Goal: Task Accomplishment & Management: Manage account settings

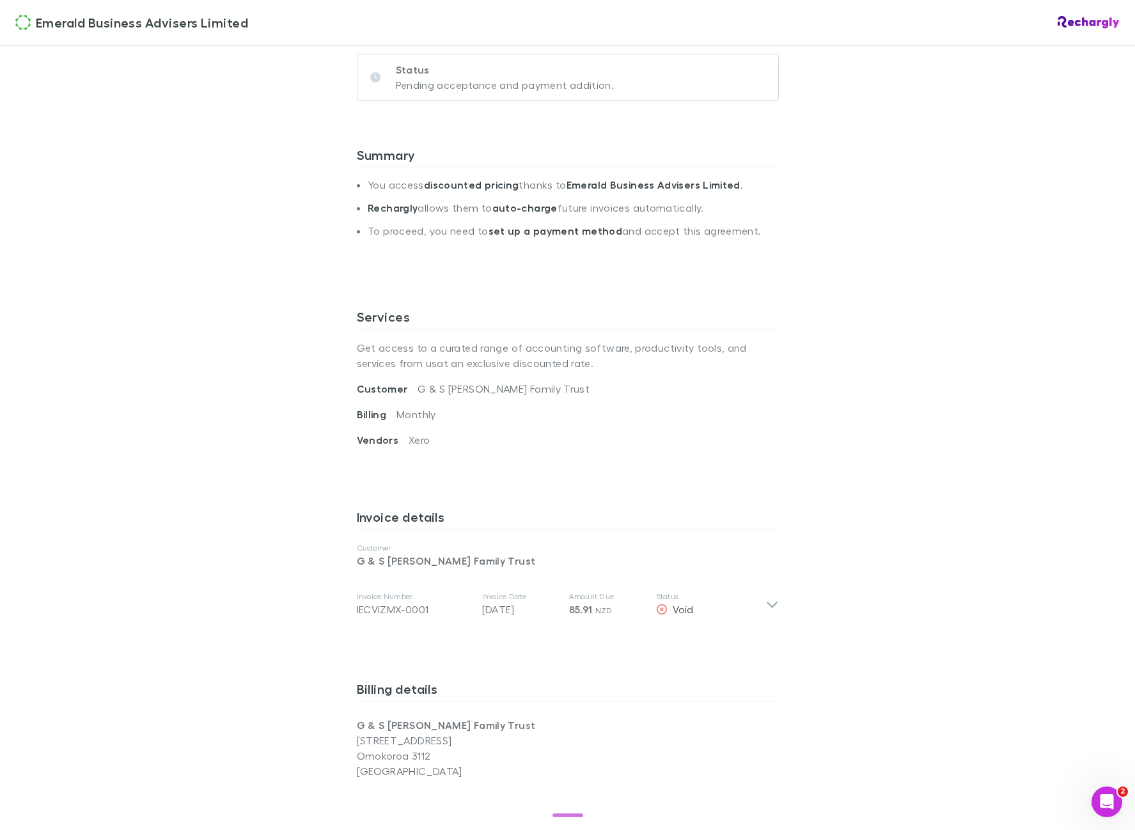
scroll to position [235, 0]
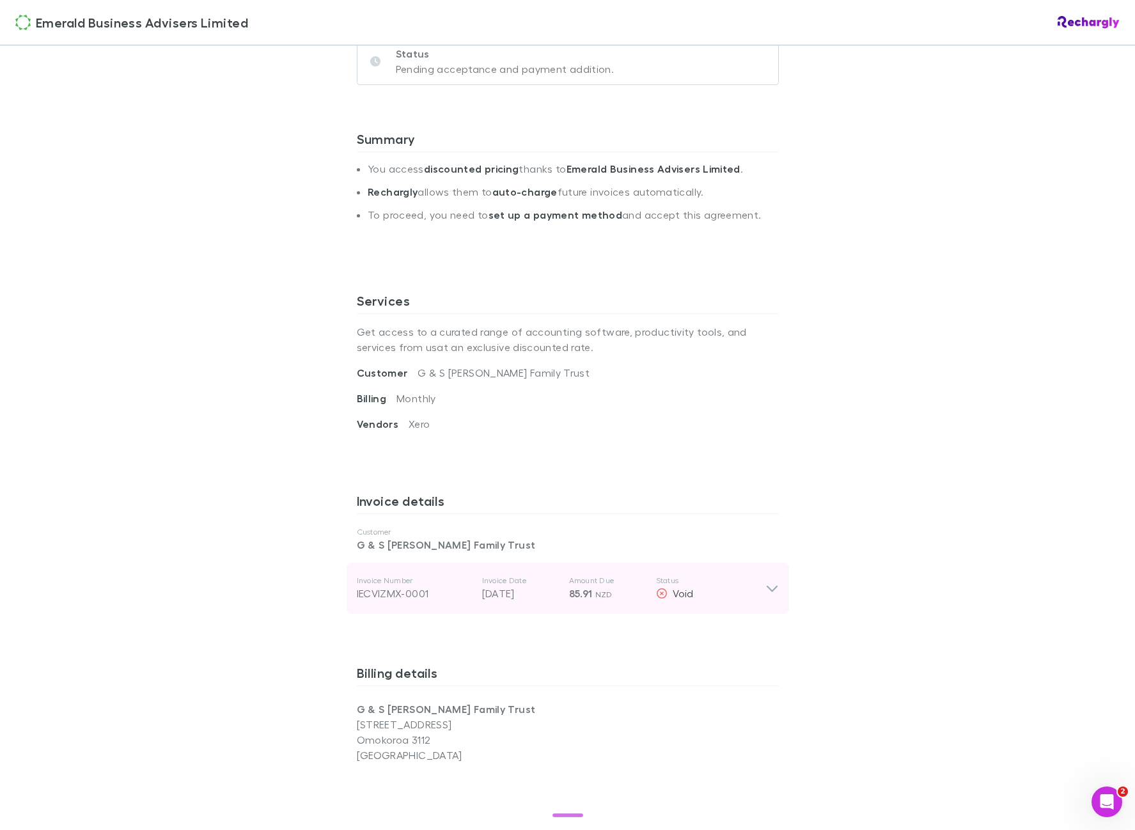
click at [589, 584] on p "Amount Due" at bounding box center [607, 580] width 77 height 10
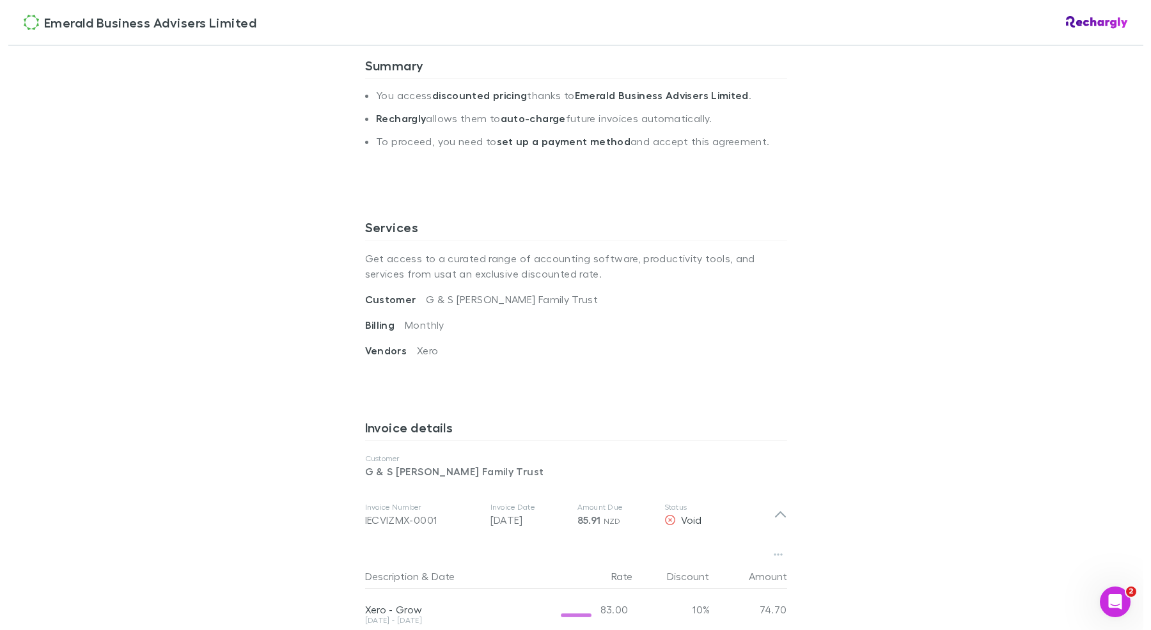
scroll to position [309, 0]
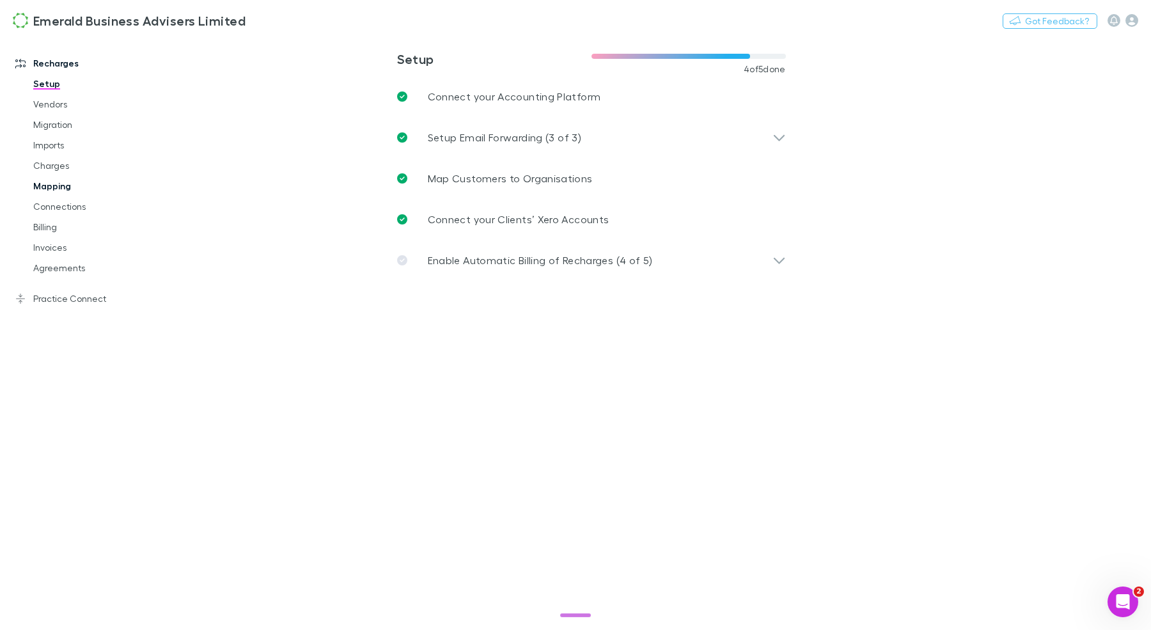
click at [49, 189] on link "Mapping" at bounding box center [90, 186] width 141 height 20
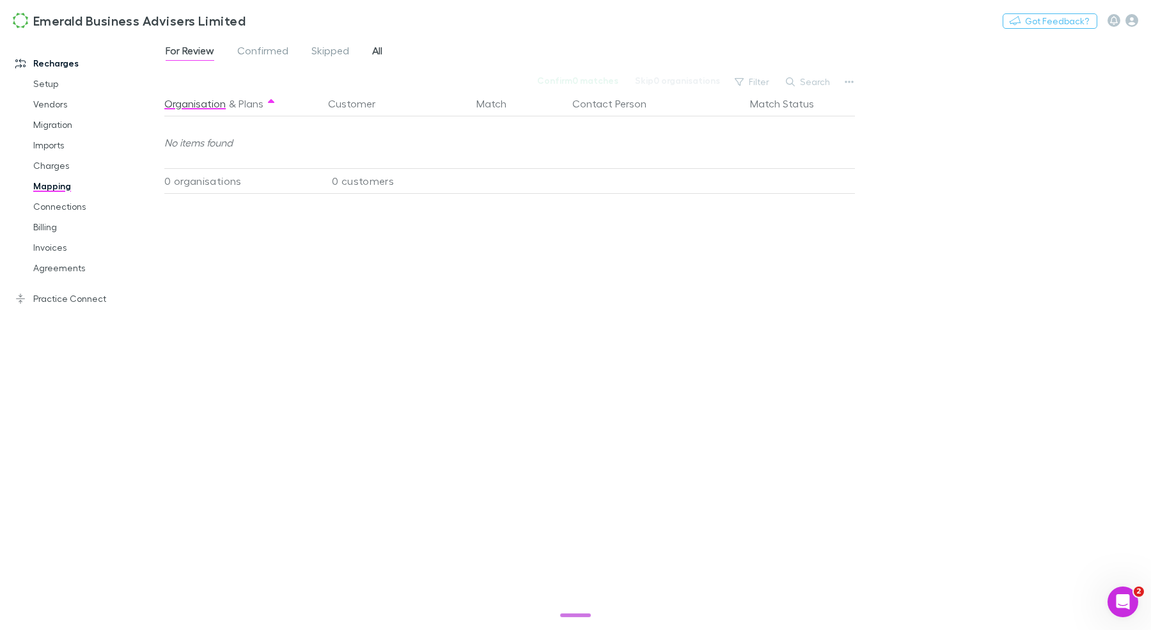
click at [372, 51] on span "All" at bounding box center [377, 52] width 10 height 17
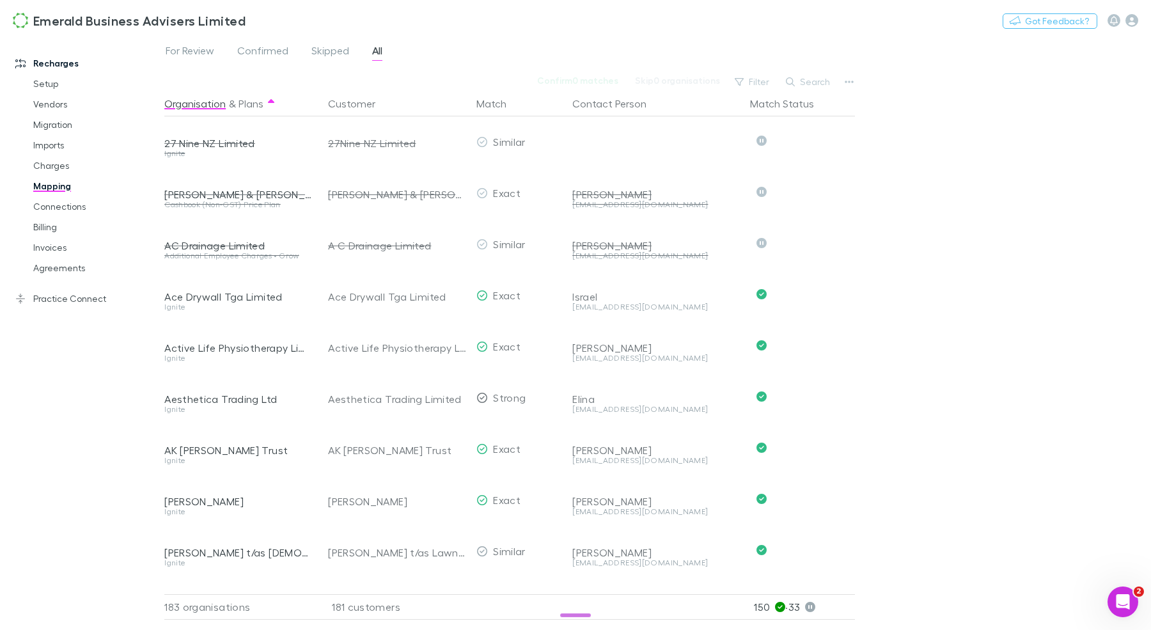
click at [815, 82] on button "Search" at bounding box center [808, 81] width 58 height 15
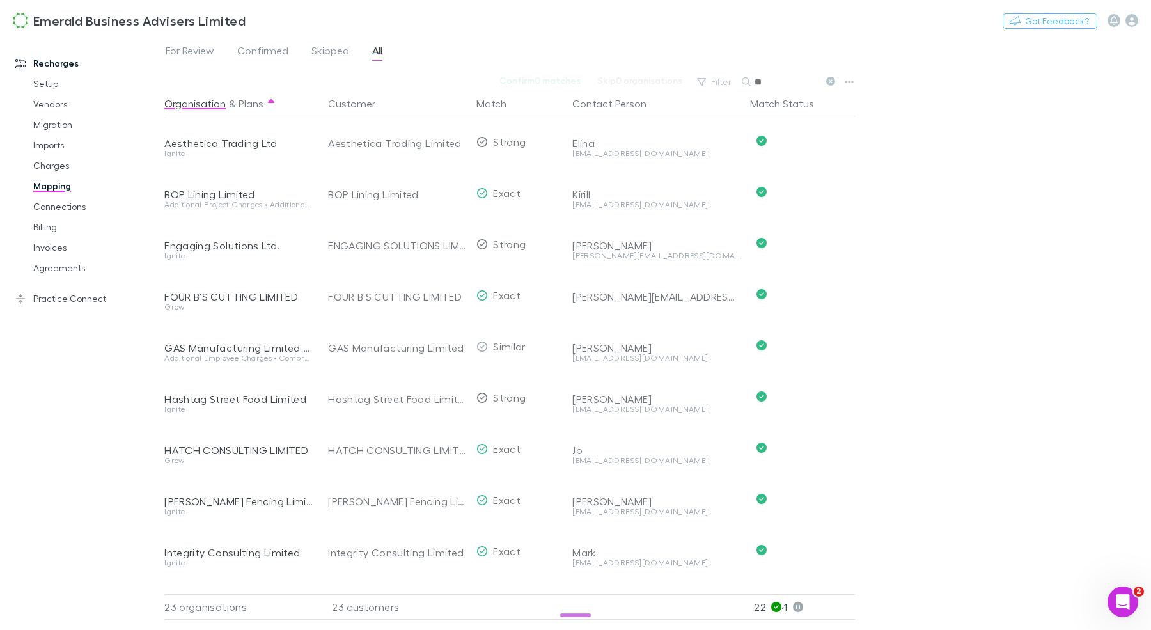
type input "*"
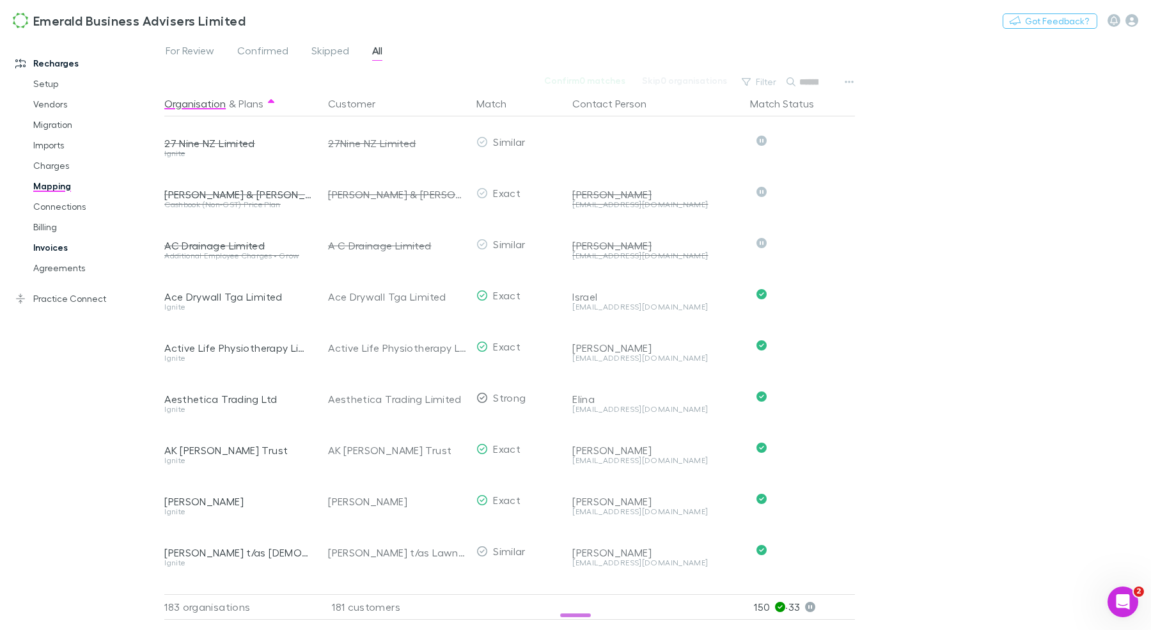
click at [69, 251] on link "Invoices" at bounding box center [90, 247] width 141 height 20
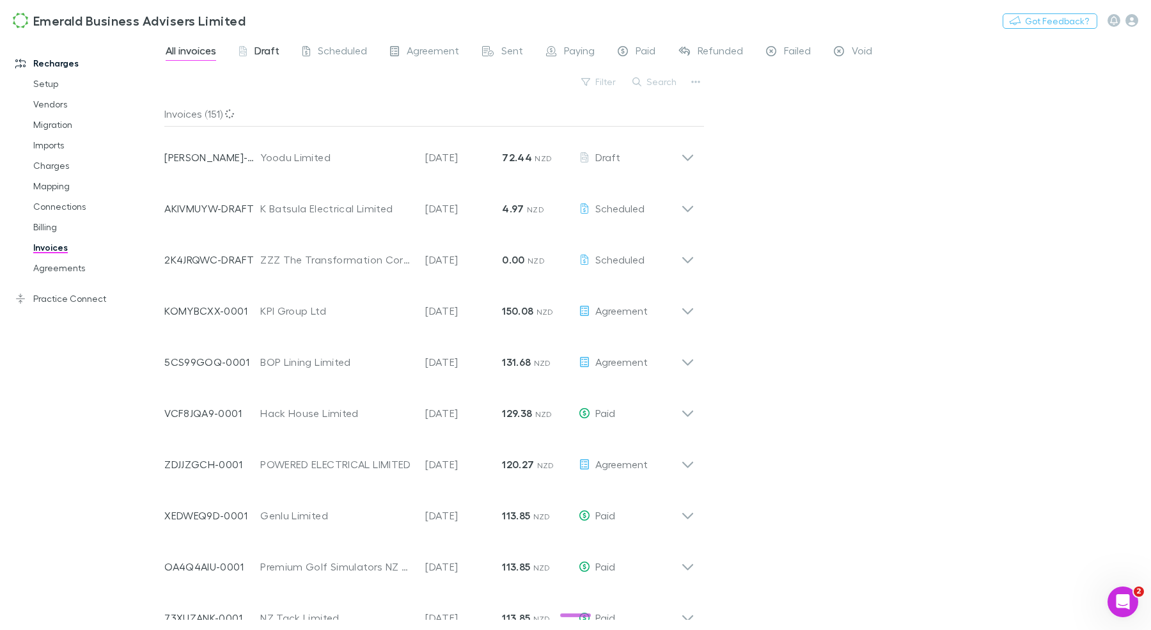
click at [265, 51] on span "Draft" at bounding box center [266, 52] width 25 height 17
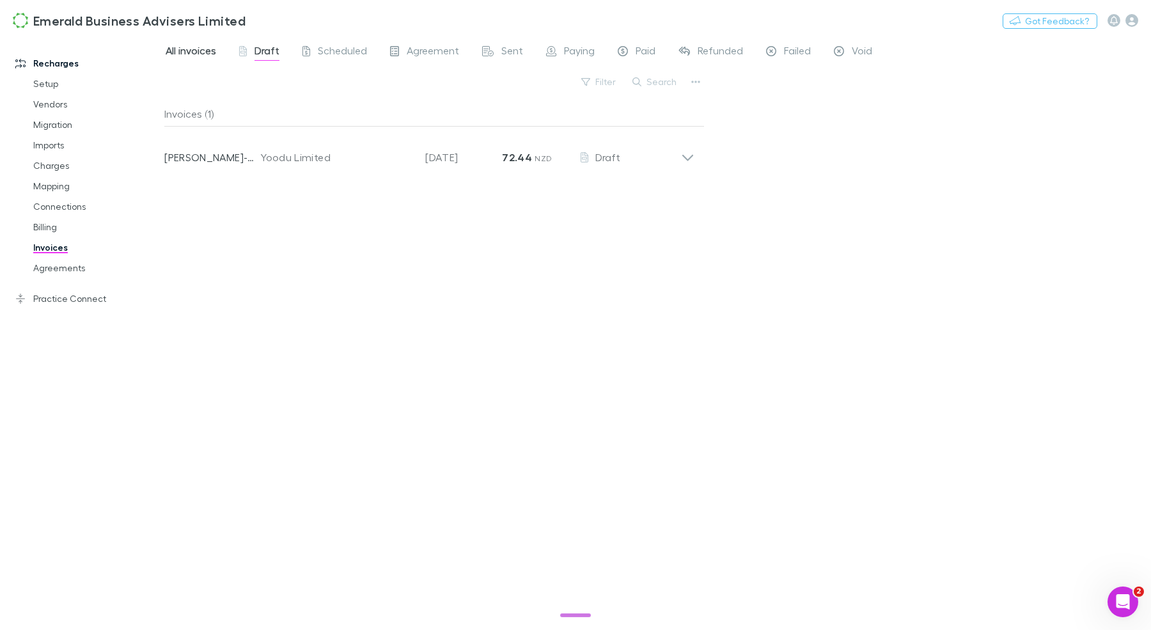
click at [205, 49] on span "All invoices" at bounding box center [191, 52] width 51 height 17
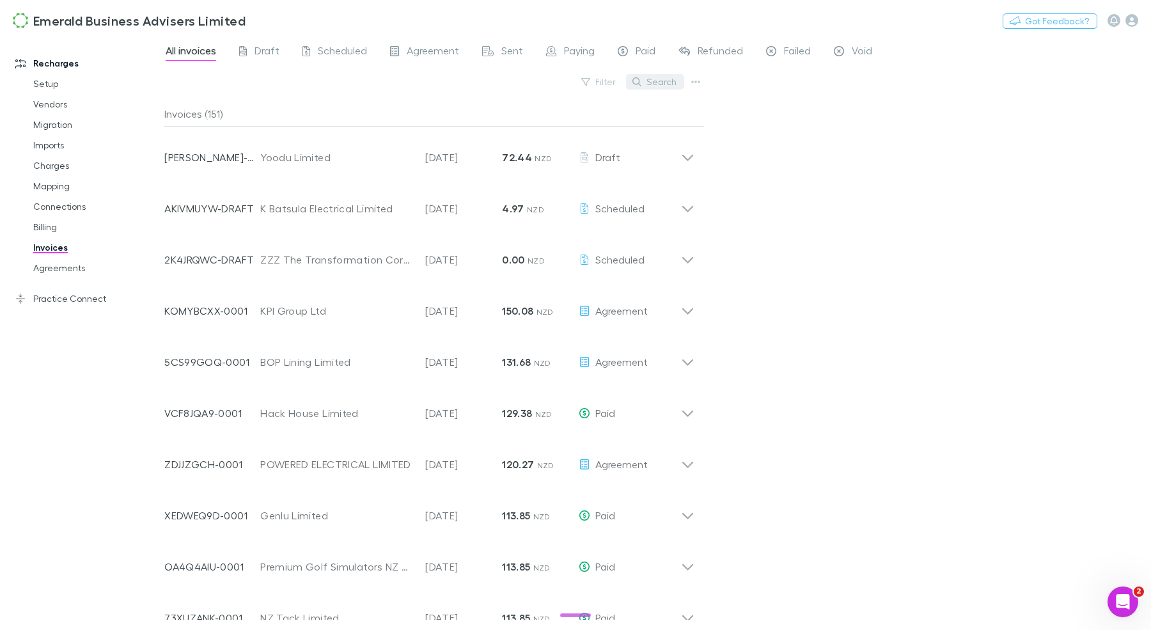
click at [657, 84] on button "Search" at bounding box center [655, 81] width 58 height 15
paste input "**********"
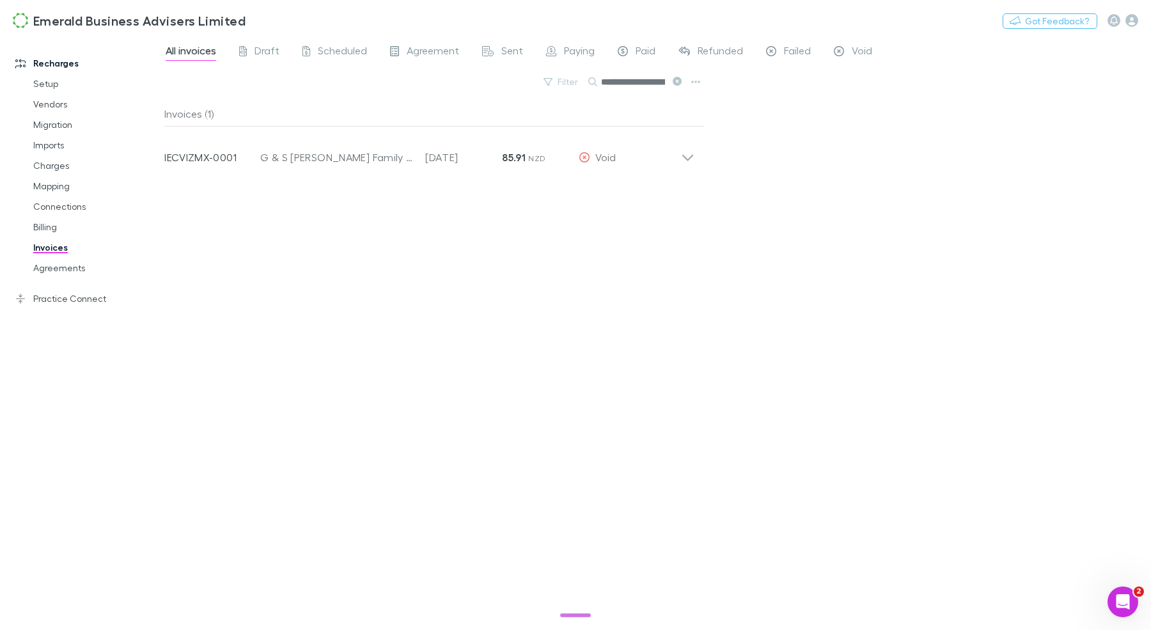
scroll to position [0, 35]
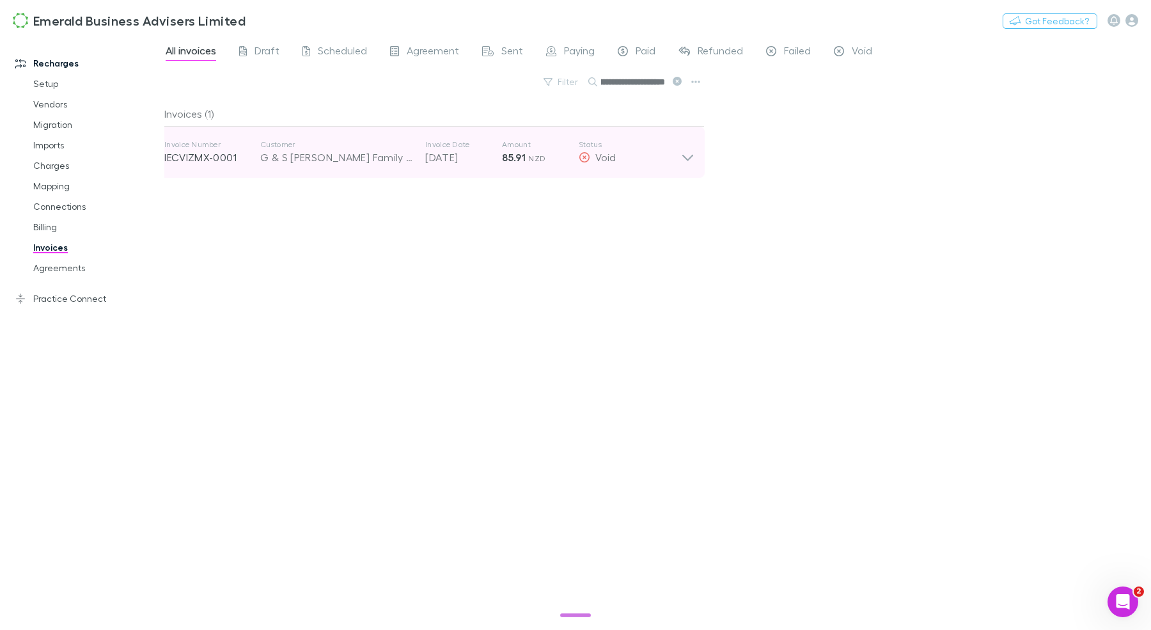
type input "**********"
click at [403, 159] on div "G & S Adams Family Trust" at bounding box center [336, 157] width 152 height 15
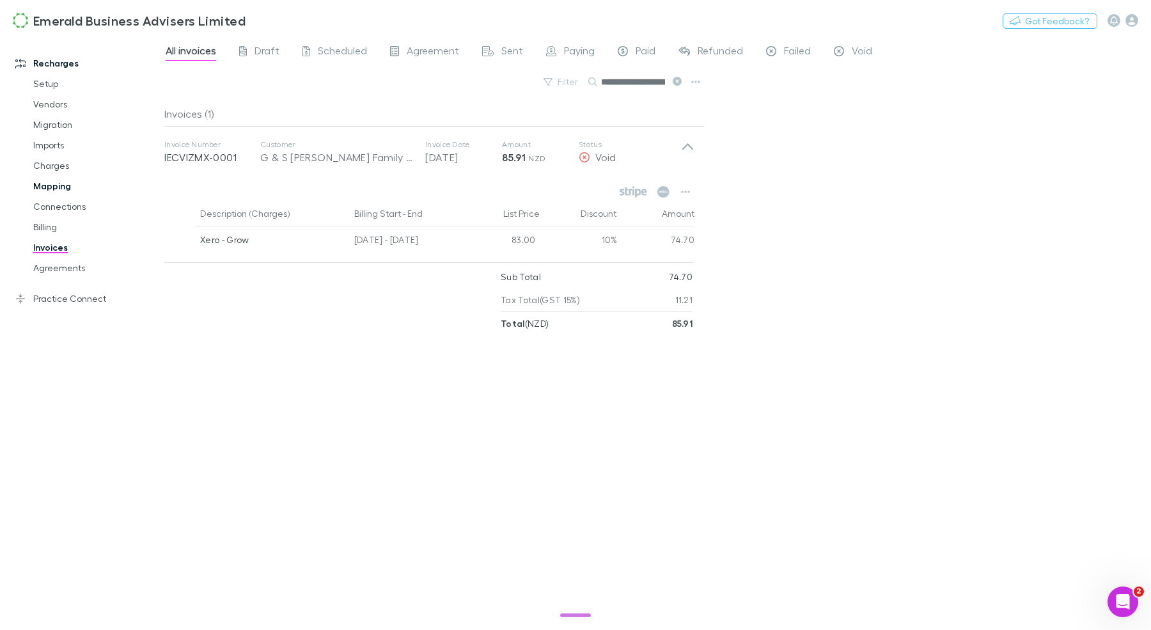
drag, startPoint x: 58, startPoint y: 185, endPoint x: 89, endPoint y: 180, distance: 32.5
click at [58, 185] on link "Mapping" at bounding box center [90, 186] width 141 height 20
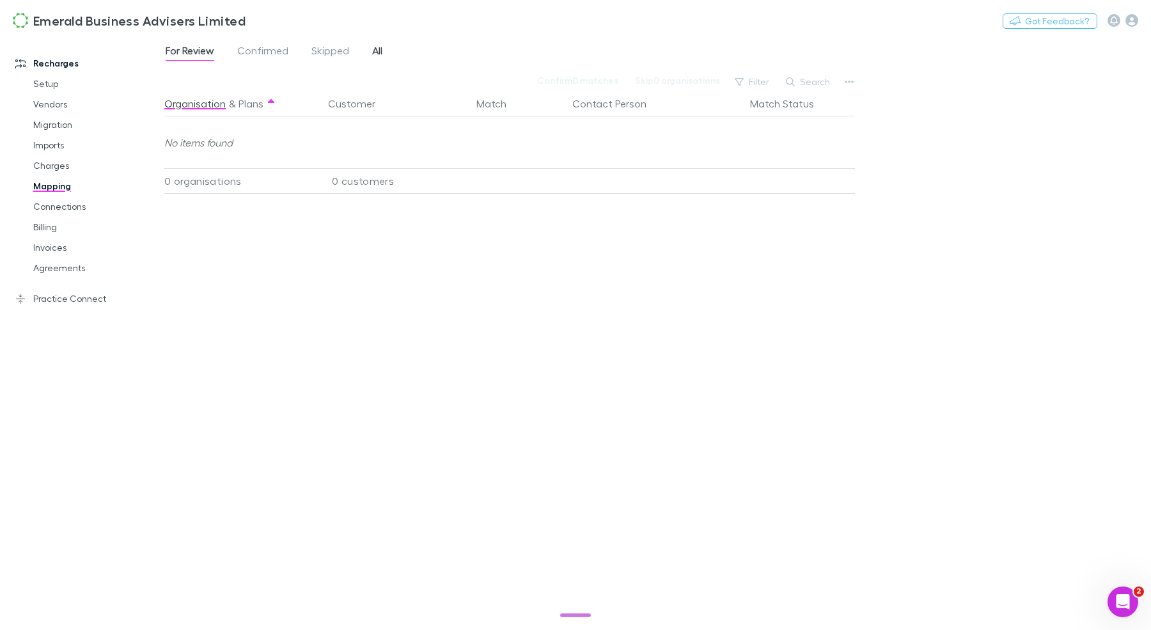
click at [375, 56] on span "All" at bounding box center [377, 52] width 10 height 17
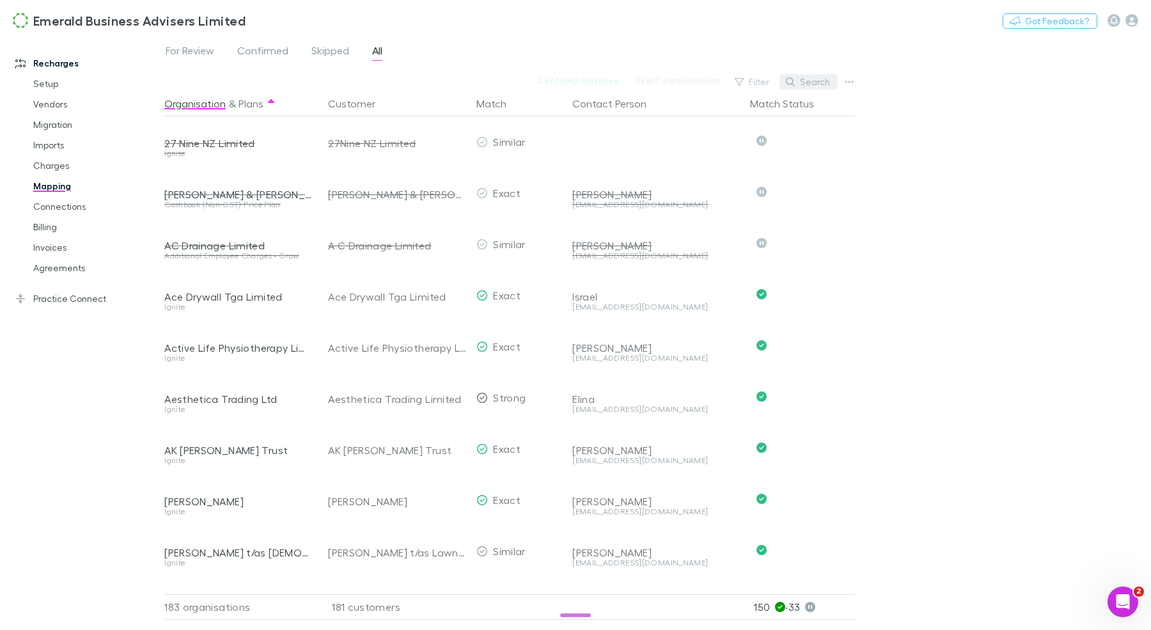
click at [809, 86] on button "Search" at bounding box center [808, 81] width 58 height 15
paste input "**********"
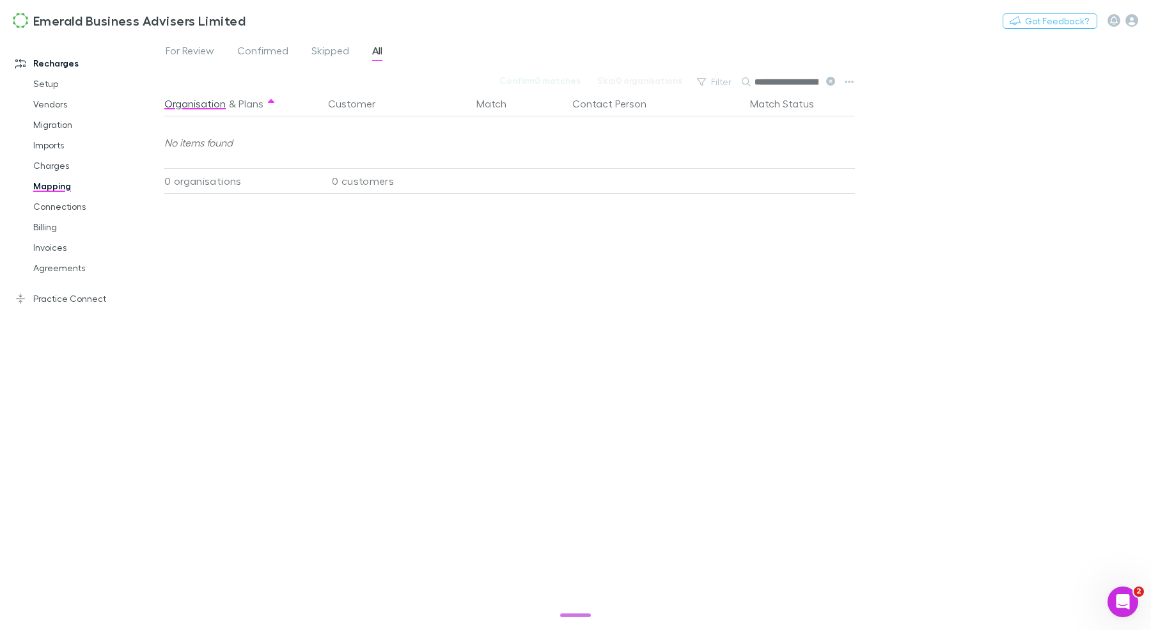
scroll to position [0, 35]
type input "**********"
click at [183, 48] on span "For Review" at bounding box center [190, 52] width 49 height 17
click at [283, 53] on span "Confirmed" at bounding box center [262, 52] width 51 height 17
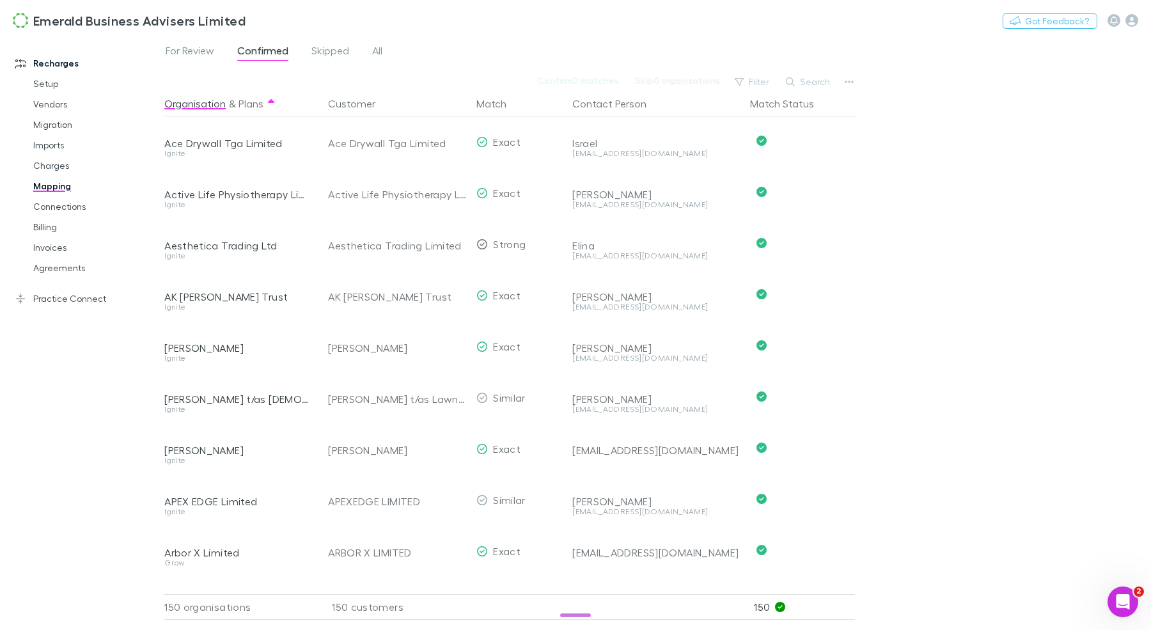
click at [385, 56] on div "For Review Confirmed Skipped All" at bounding box center [278, 52] width 229 height 20
click at [378, 56] on span "All" at bounding box center [377, 52] width 10 height 17
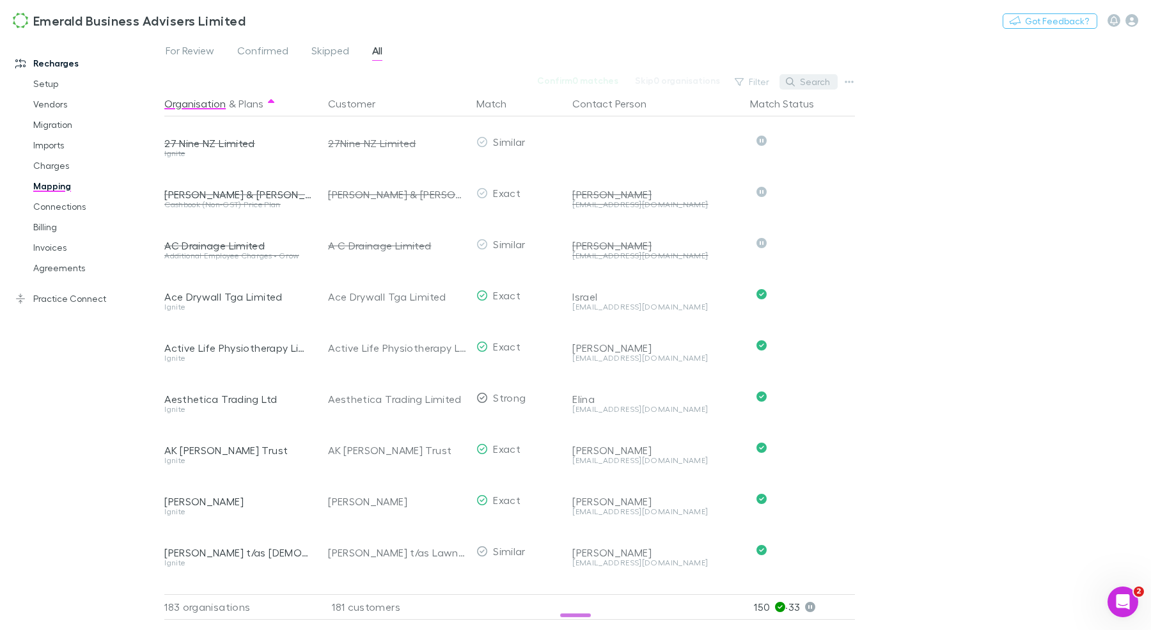
click at [810, 78] on button "Search" at bounding box center [808, 81] width 58 height 15
paste input "*********"
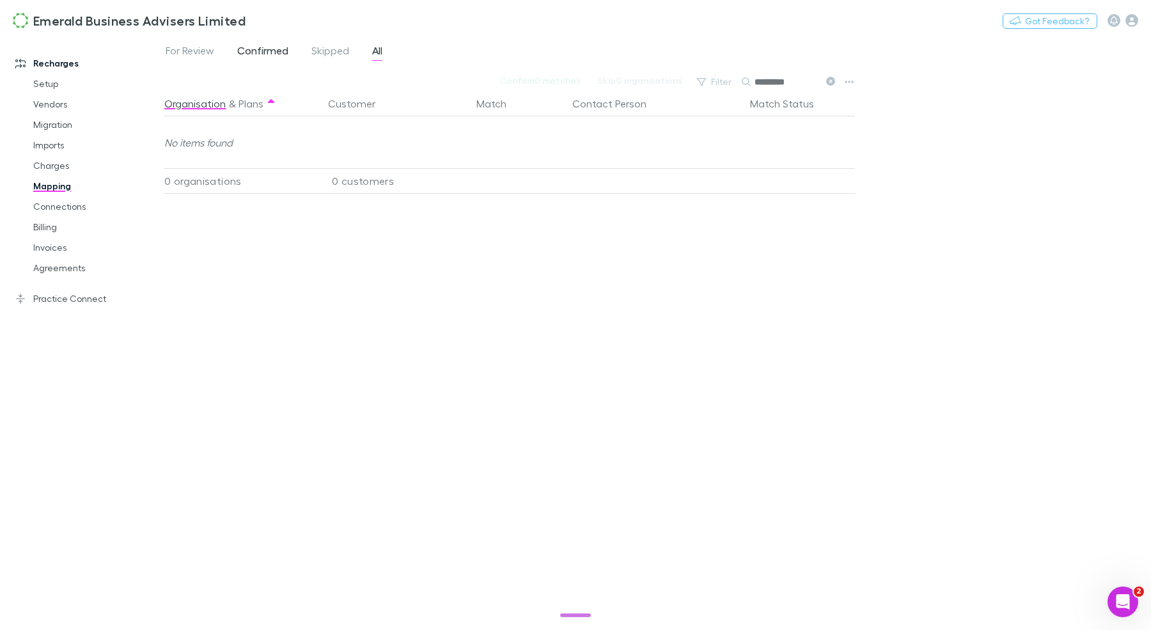
type input "*********"
click at [263, 54] on span "Confirmed" at bounding box center [262, 52] width 51 height 17
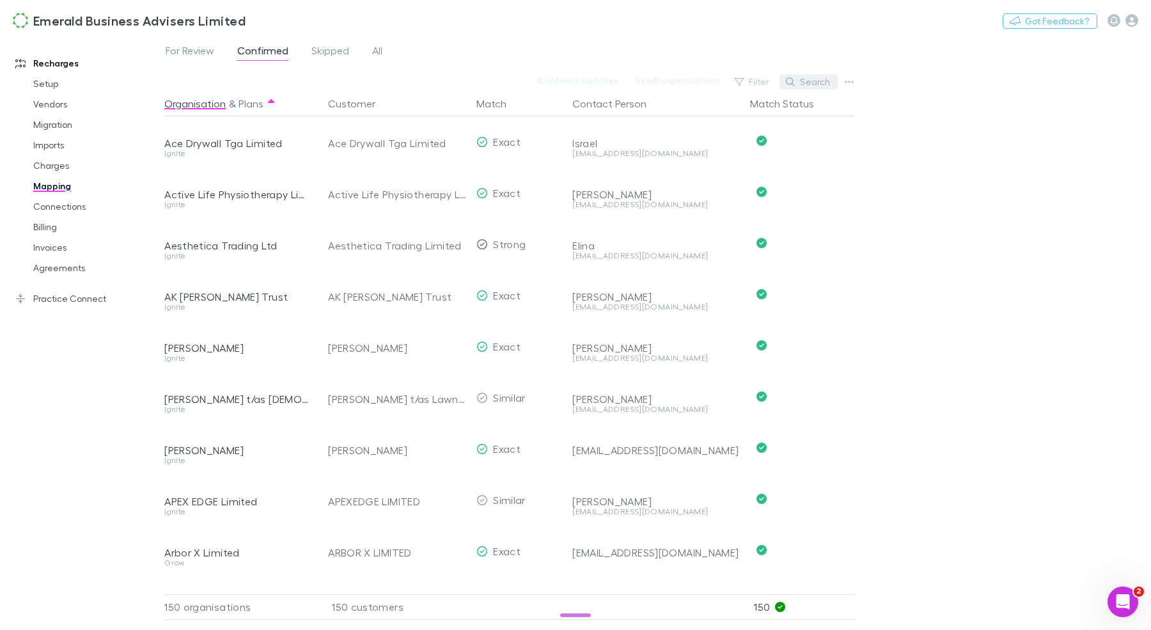
click at [820, 81] on button "Search" at bounding box center [808, 81] width 58 height 15
paste input "*********"
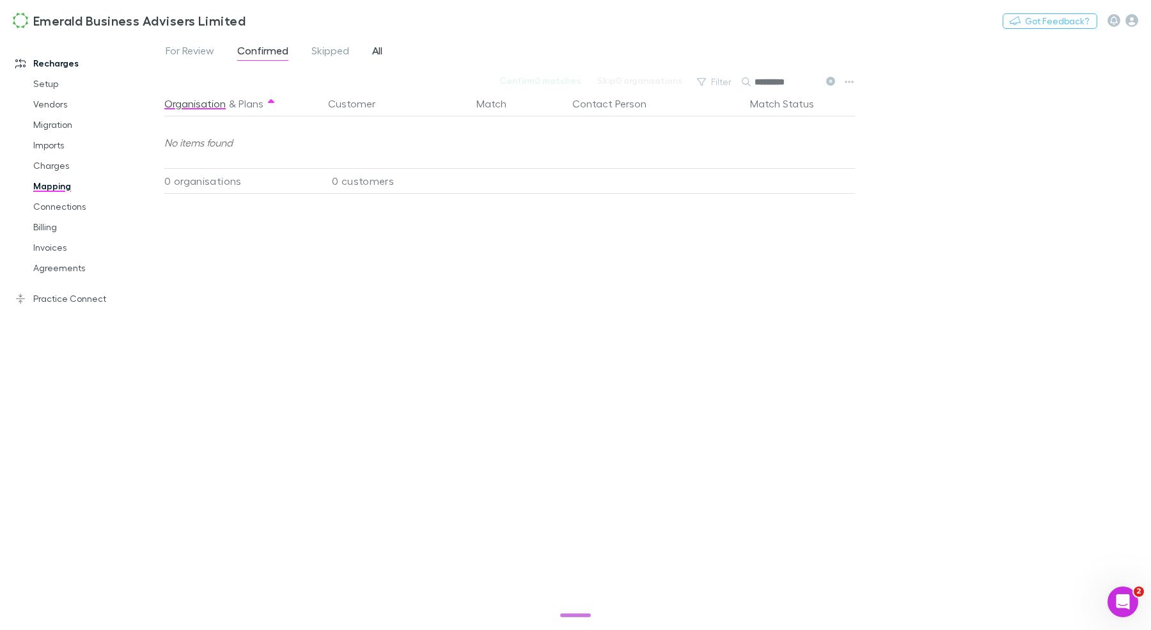
type input "*********"
click at [381, 51] on span "All" at bounding box center [377, 52] width 10 height 17
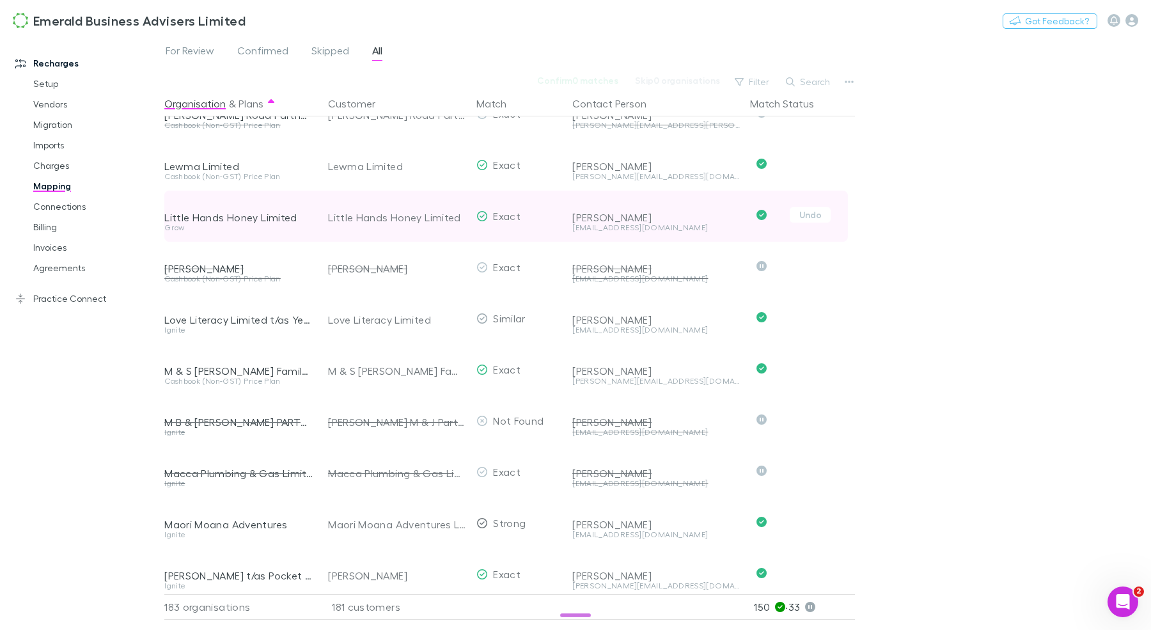
scroll to position [5452, 0]
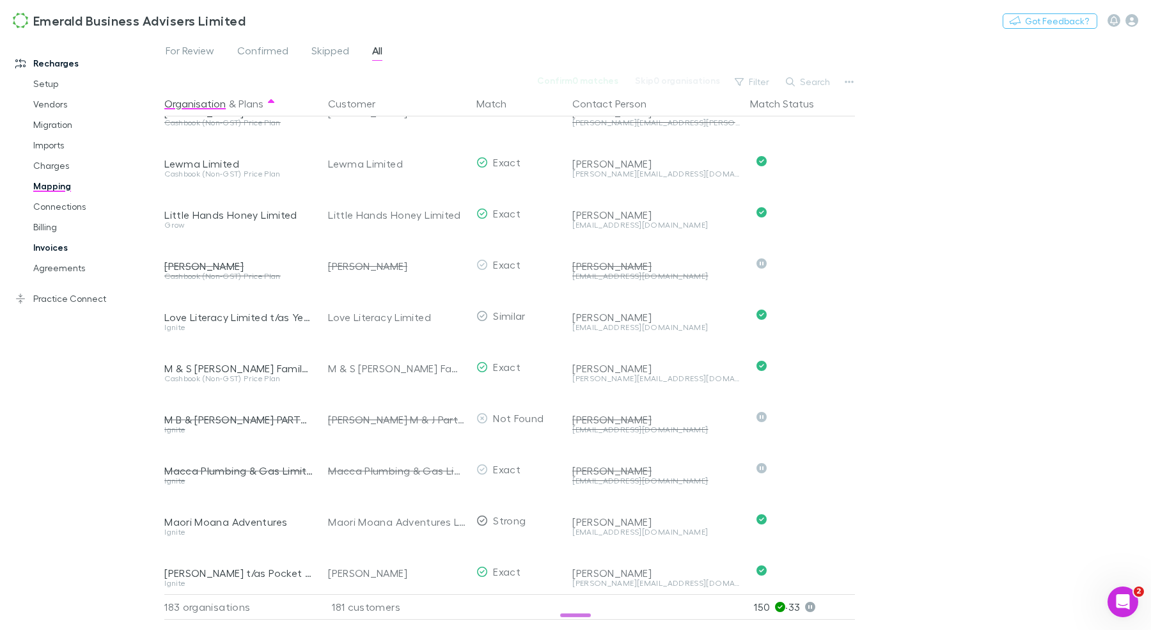
click at [62, 248] on link "Invoices" at bounding box center [90, 247] width 141 height 20
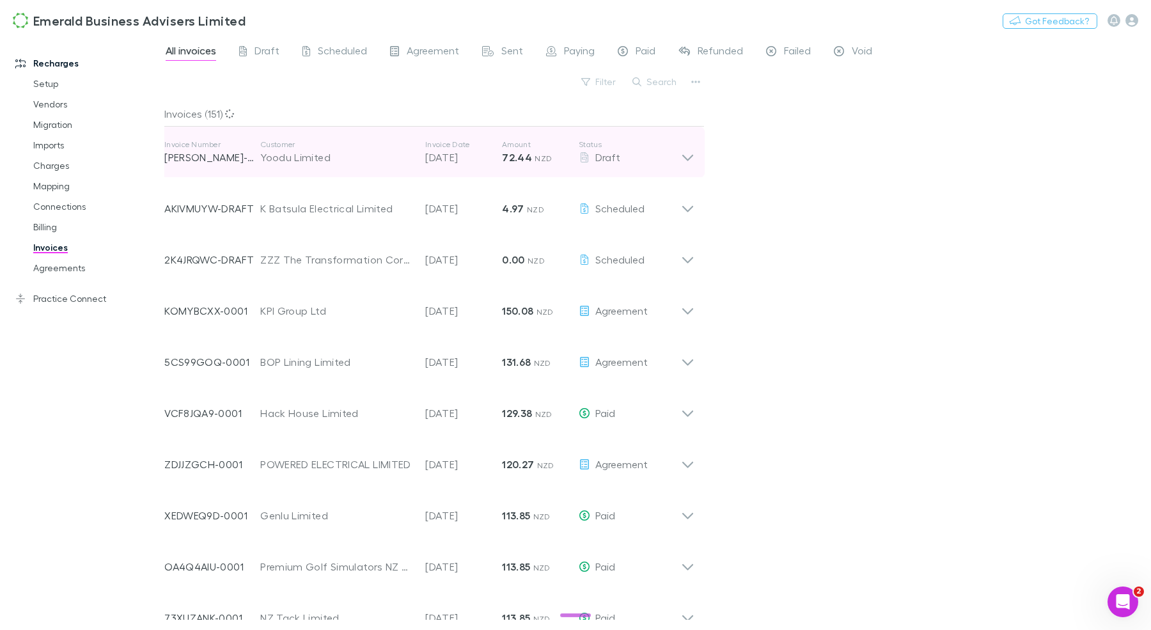
click at [376, 162] on div "Yoodu Limited" at bounding box center [336, 157] width 152 height 15
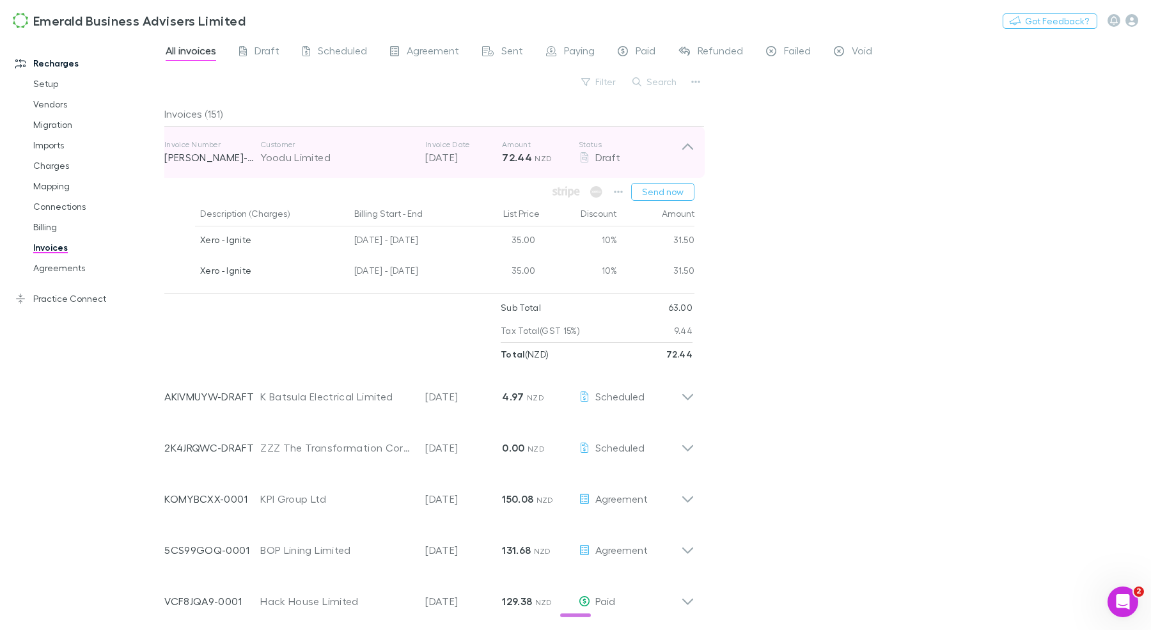
click at [376, 162] on div "Yoodu Limited" at bounding box center [336, 157] width 152 height 15
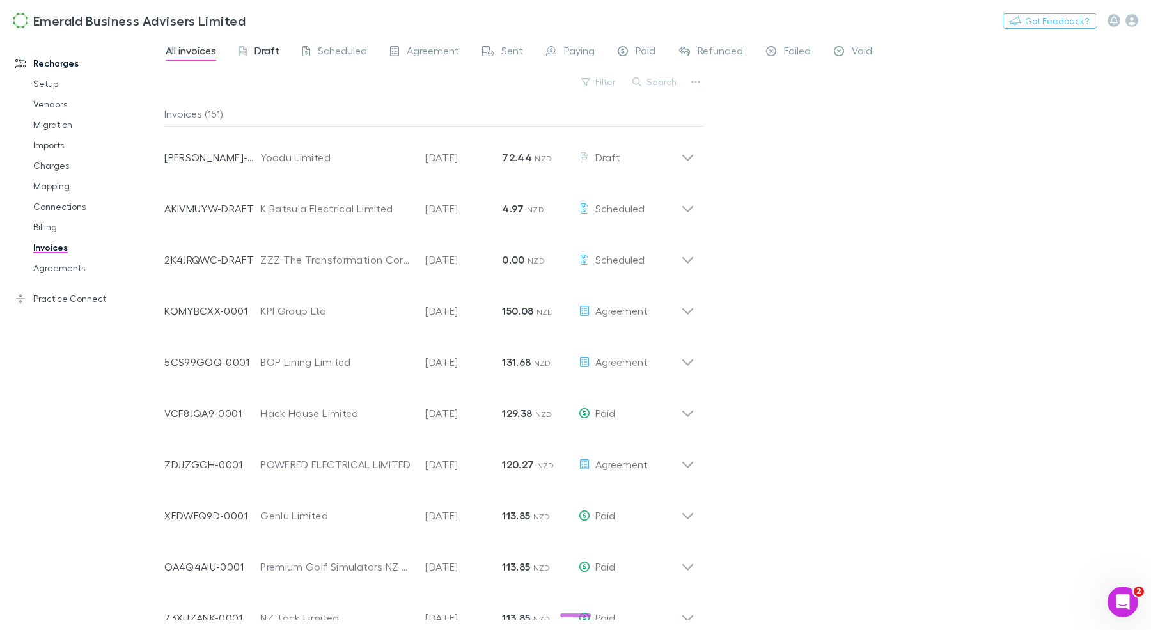
click at [263, 61] on link "Draft" at bounding box center [259, 52] width 43 height 20
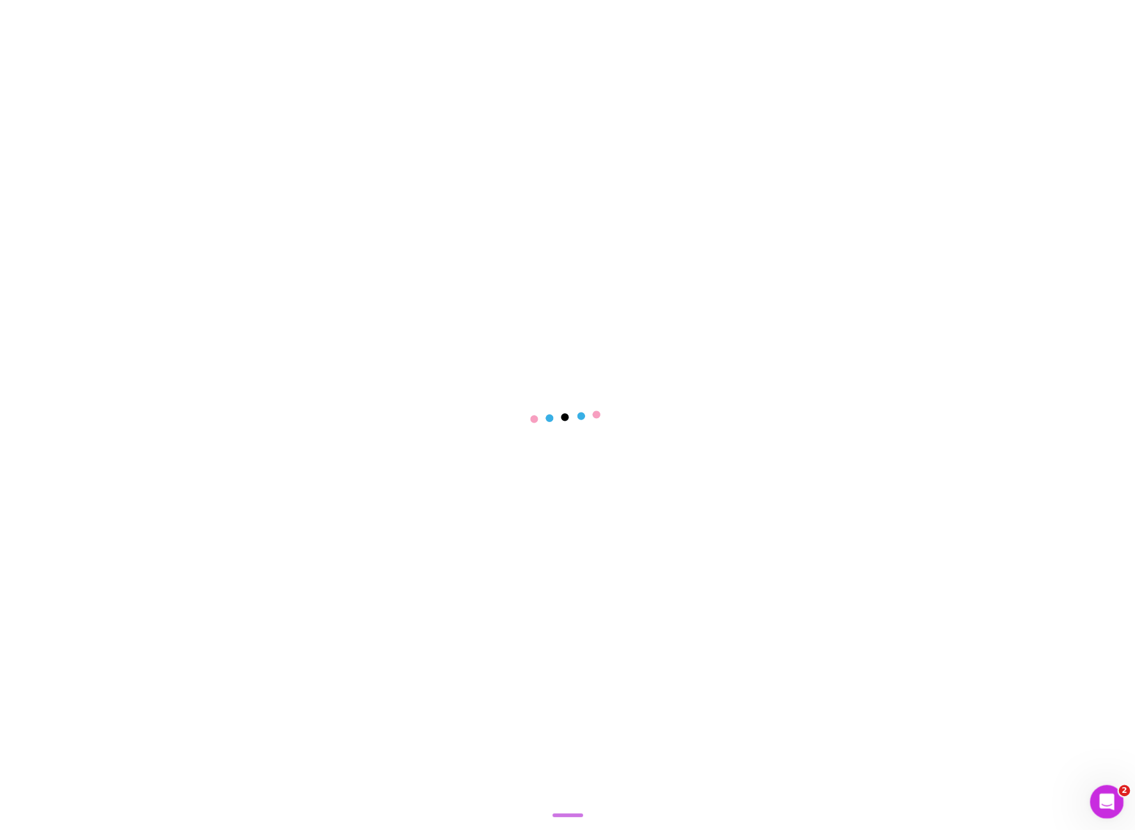
drag, startPoint x: 1107, startPoint y: 795, endPoint x: 2188, endPoint y: 1569, distance: 1330.0
click at [1108, 793] on icon "Open Intercom Messenger" at bounding box center [1104, 799] width 21 height 21
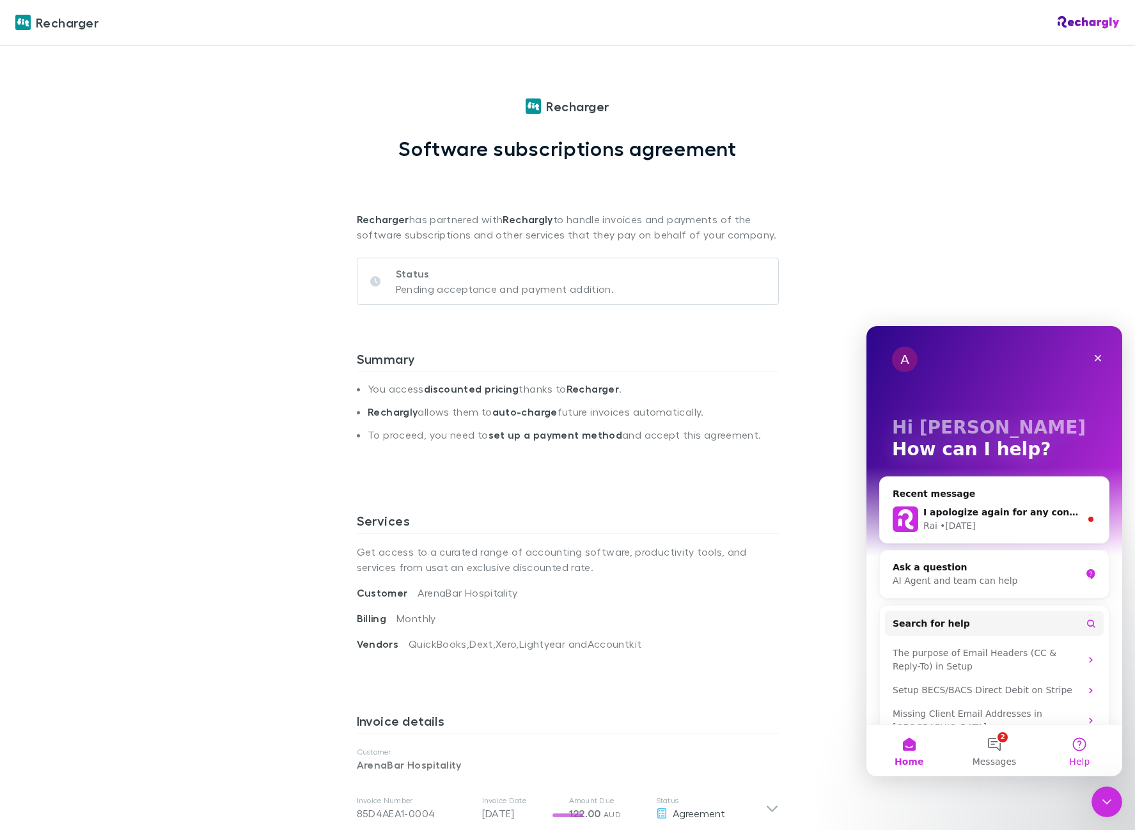
click at [1086, 755] on button "Help" at bounding box center [1079, 750] width 85 height 51
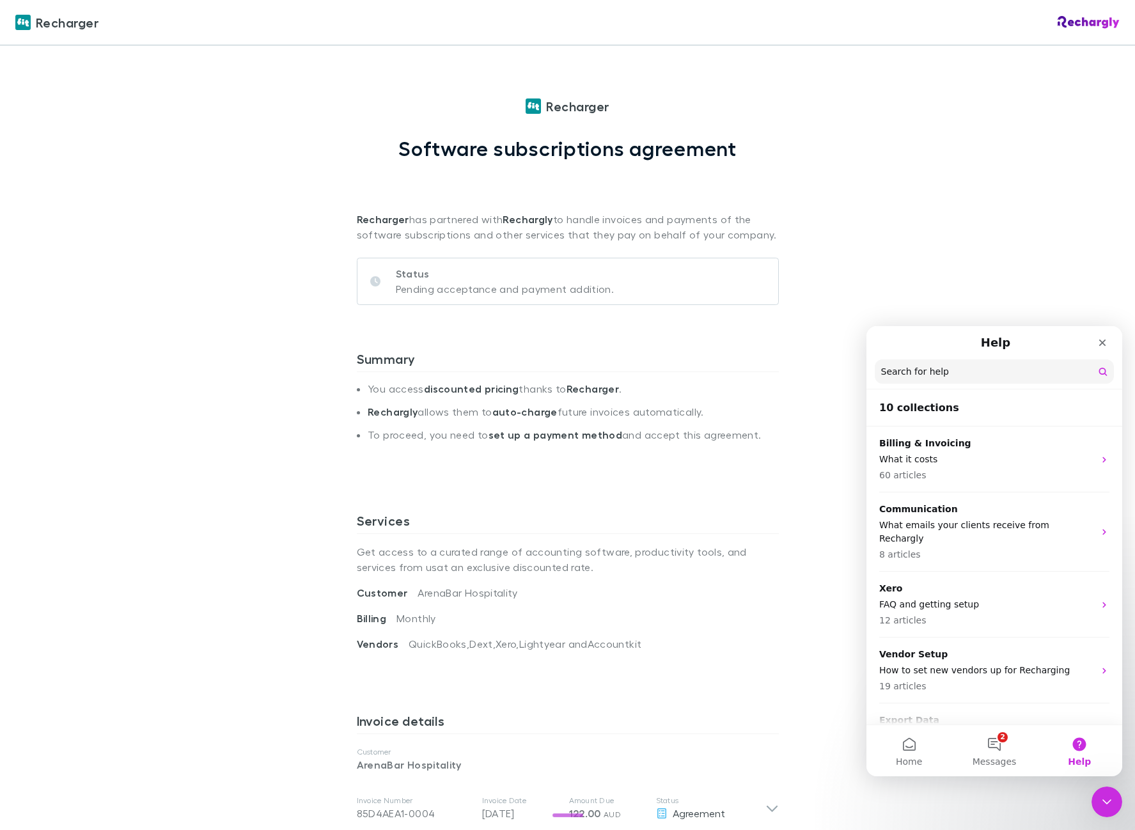
click at [971, 373] on input "Search for help" at bounding box center [993, 371] width 239 height 24
type input "**********"
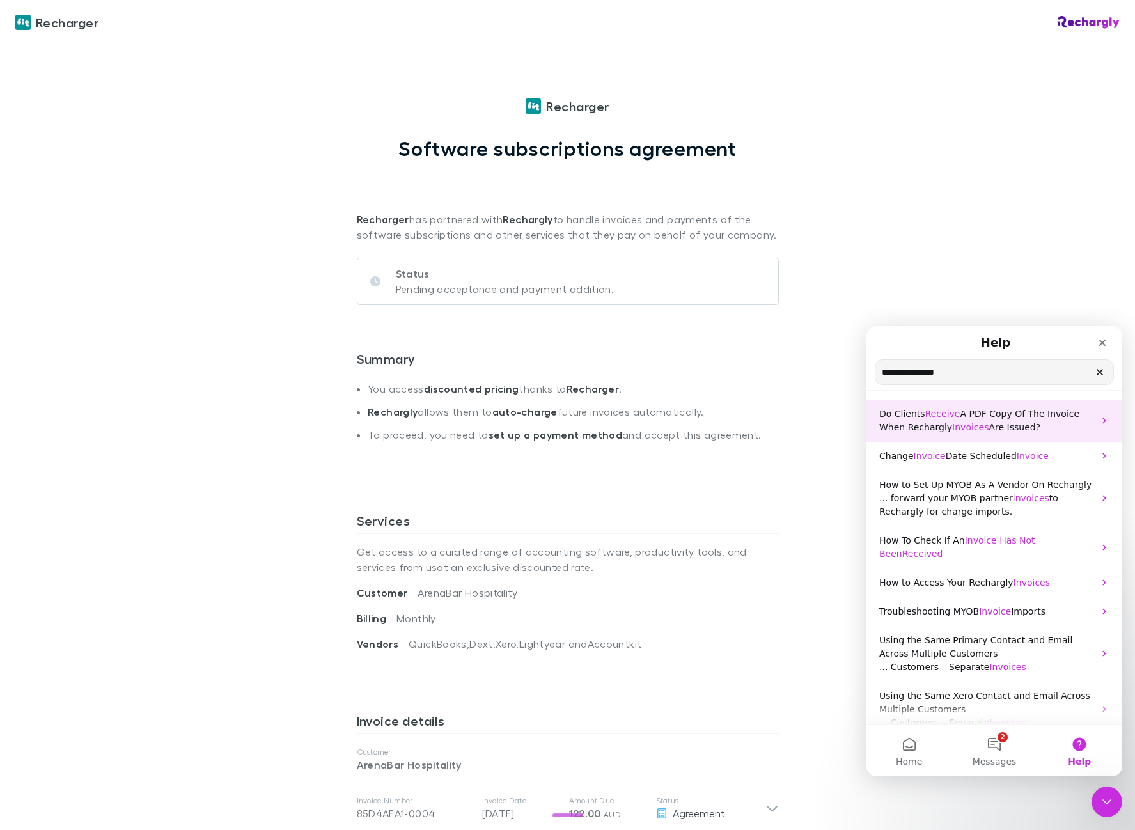
click at [933, 414] on span "Receive" at bounding box center [942, 413] width 35 height 10
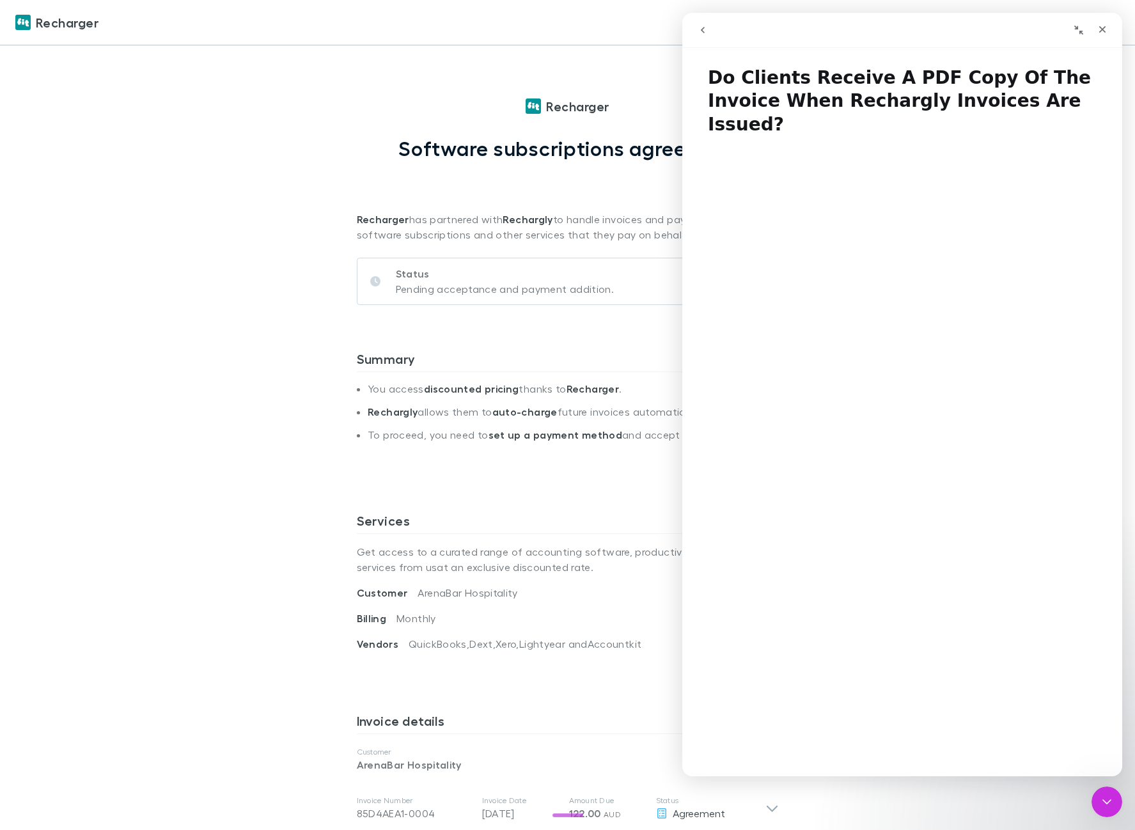
scroll to position [413, 0]
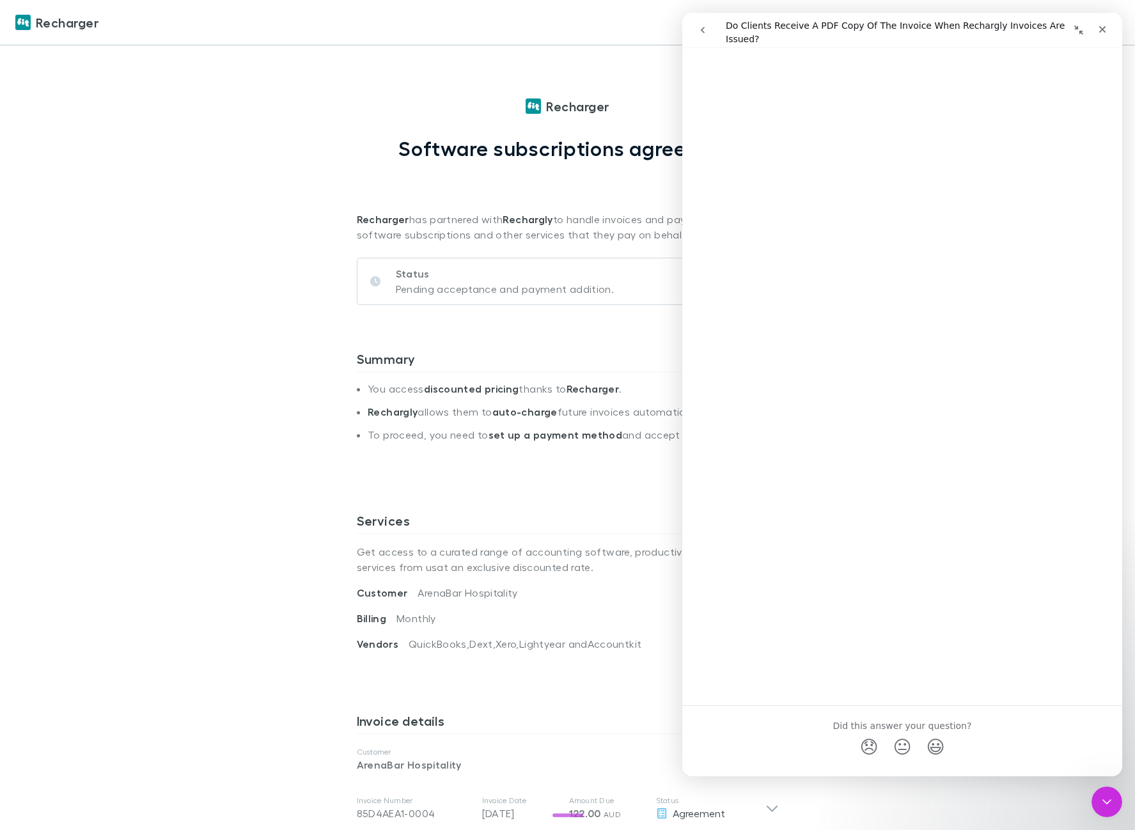
click at [905, 775] on link "Open in help center" at bounding box center [902, 780] width 102 height 10
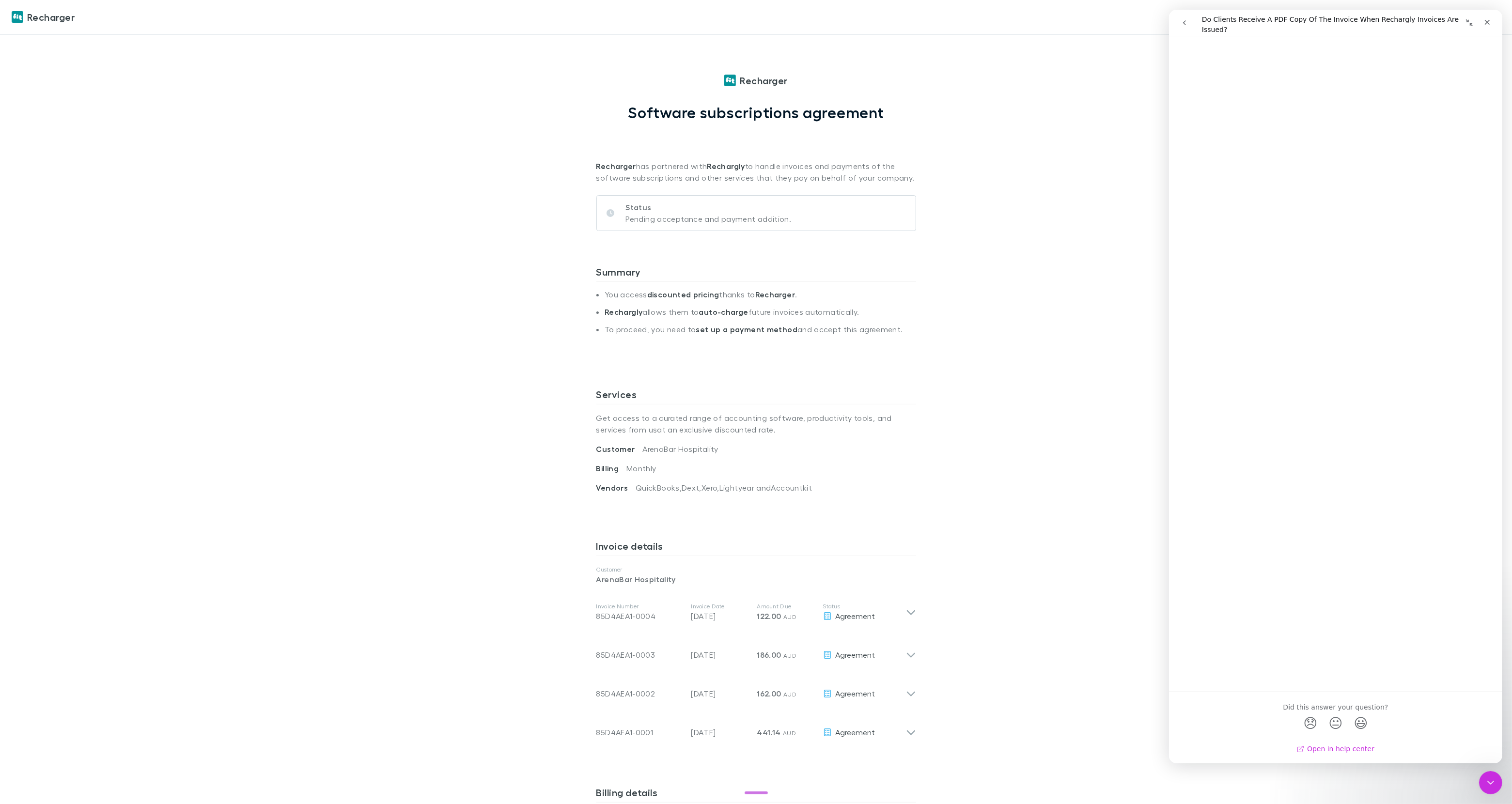
scroll to position [138, 0]
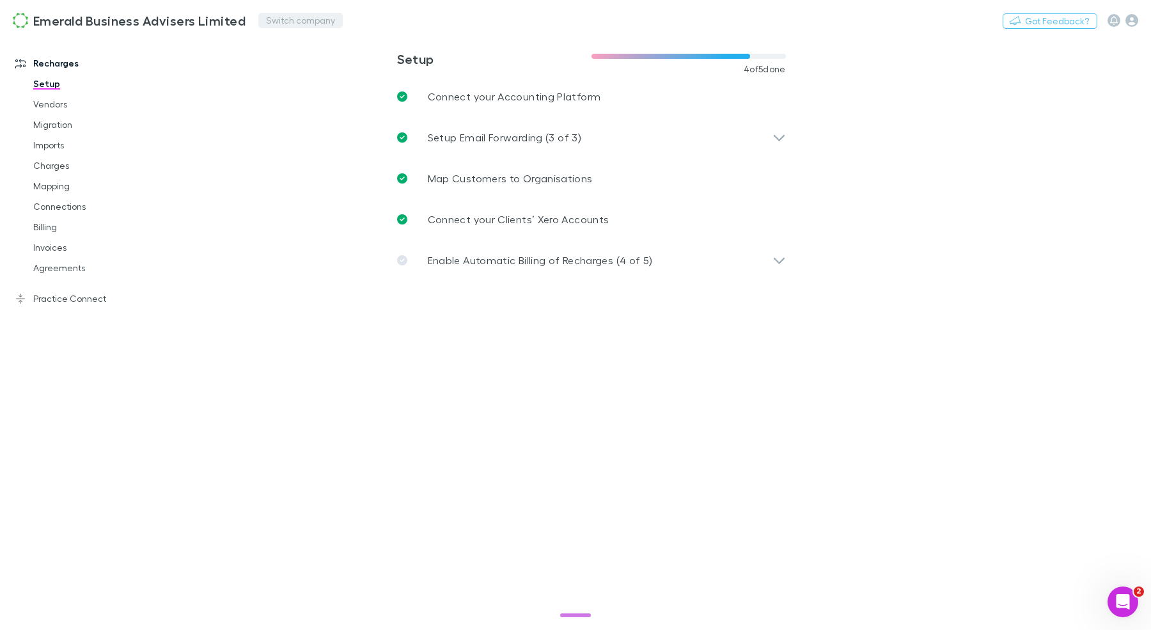
click at [275, 24] on button "Switch company" at bounding box center [300, 20] width 84 height 15
type input "*****"
click at [58, 140] on link "Imports" at bounding box center [90, 145] width 141 height 20
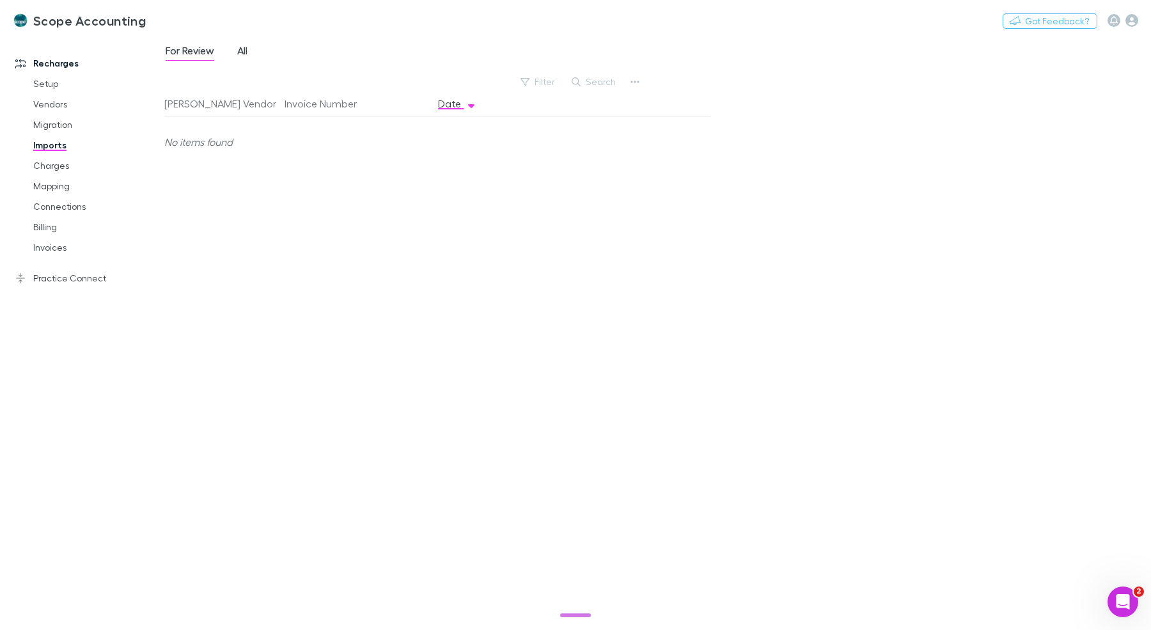
click at [244, 48] on span "All" at bounding box center [242, 52] width 10 height 17
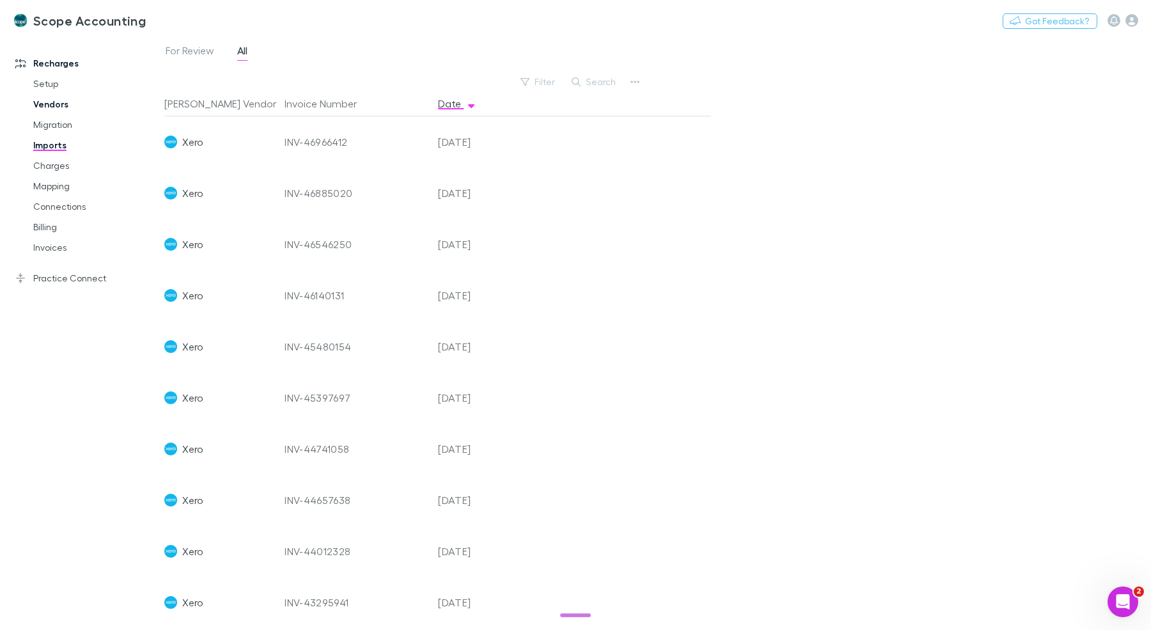
click at [63, 102] on link "Vendors" at bounding box center [90, 104] width 141 height 20
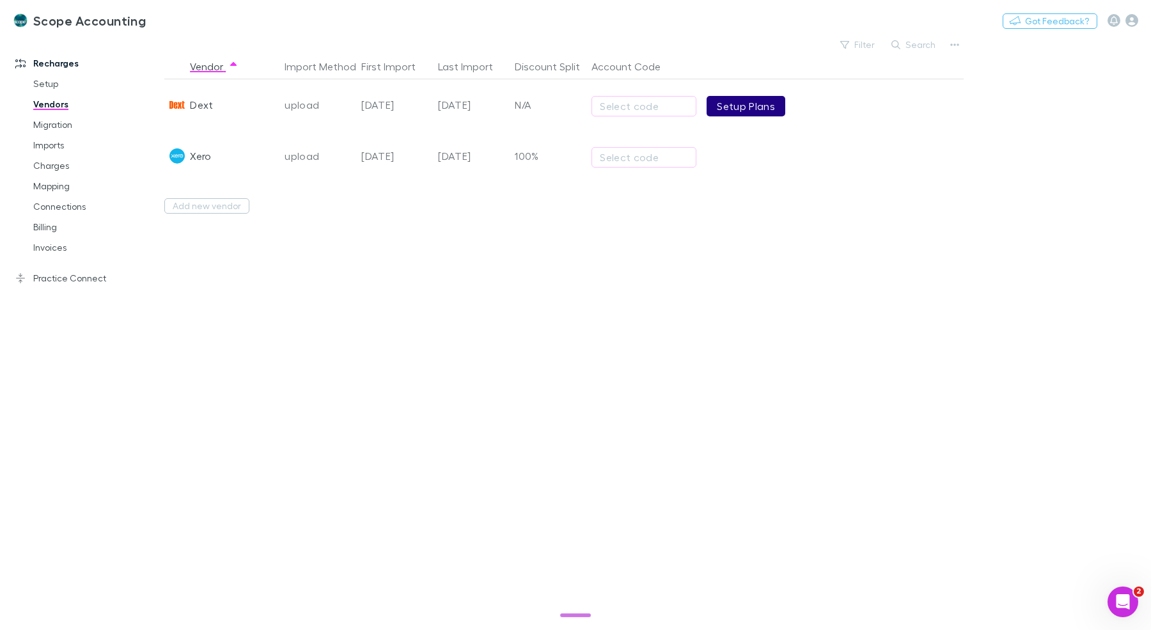
click at [743, 105] on link "Setup Plans" at bounding box center [745, 106] width 79 height 20
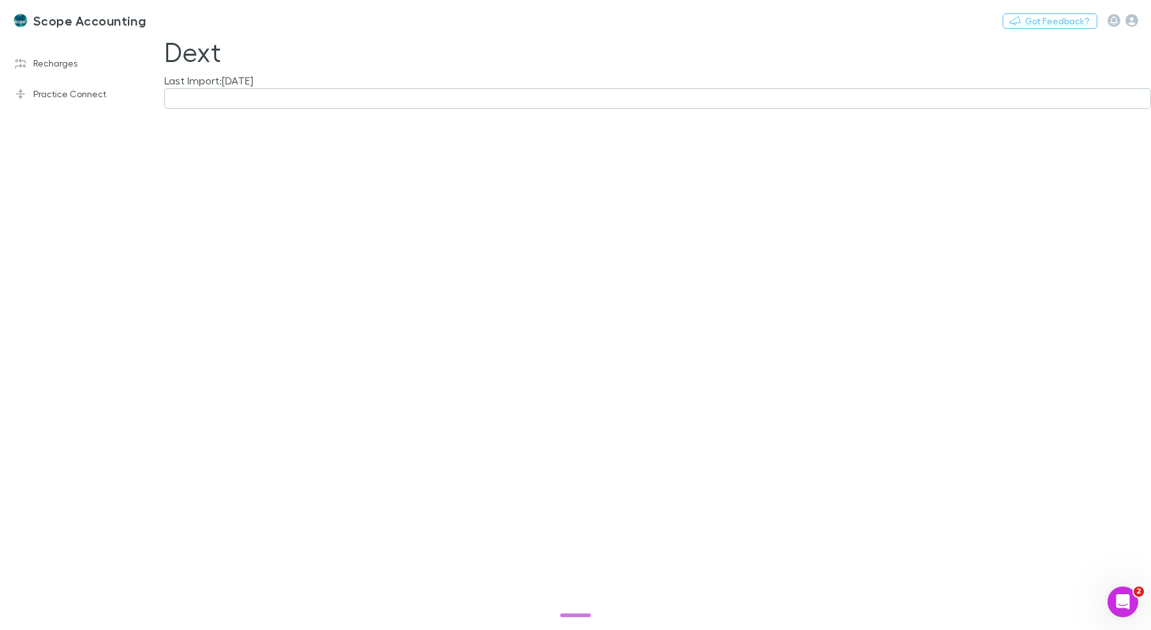
click at [286, 102] on button "button" at bounding box center [657, 98] width 986 height 20
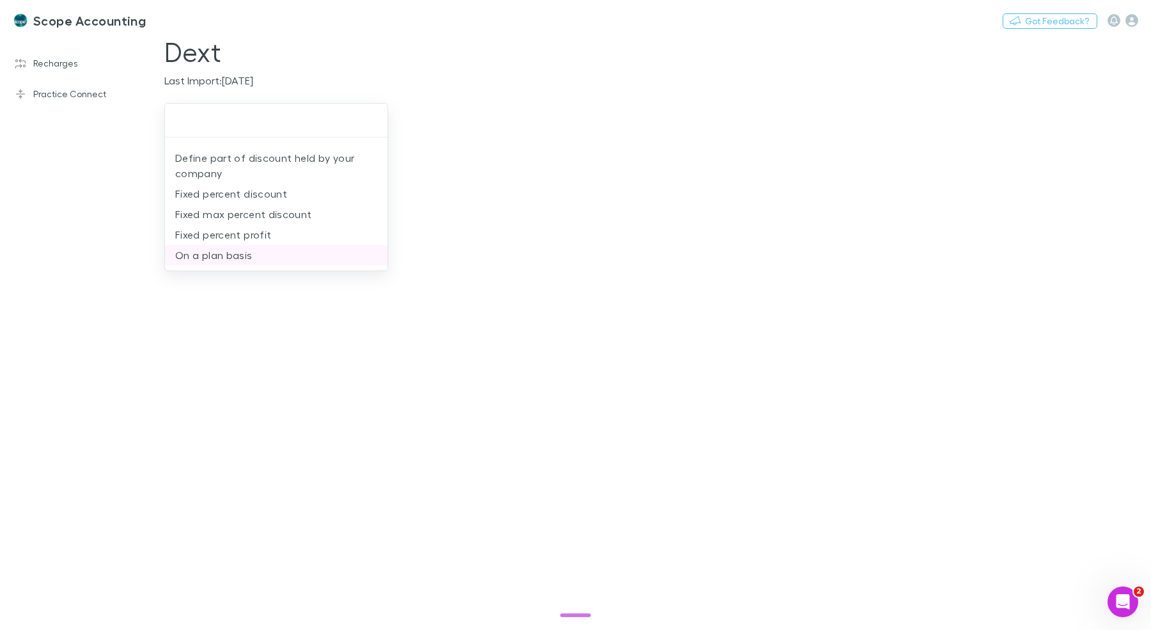
click at [262, 252] on li "On a plan basis" at bounding box center [276, 255] width 223 height 20
type input "**********"
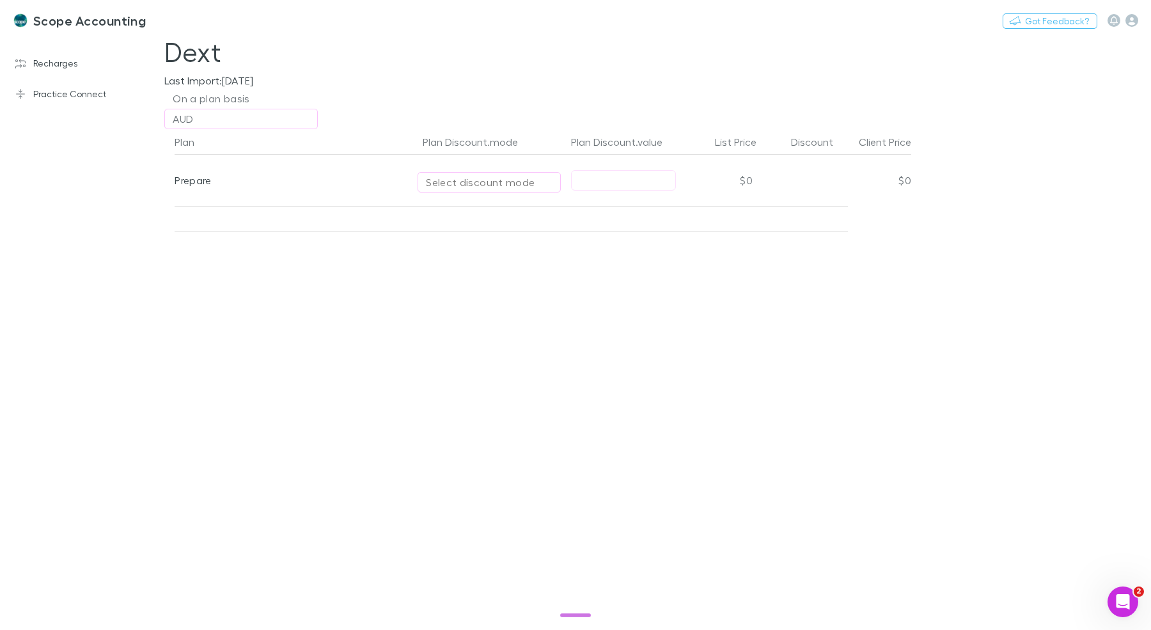
click at [545, 180] on div "Select discount mode" at bounding box center [489, 182] width 127 height 15
click at [483, 315] on li "Per unit" at bounding box center [529, 314] width 223 height 20
type input "********"
click at [631, 178] on input "text" at bounding box center [623, 181] width 104 height 20
type input "**"
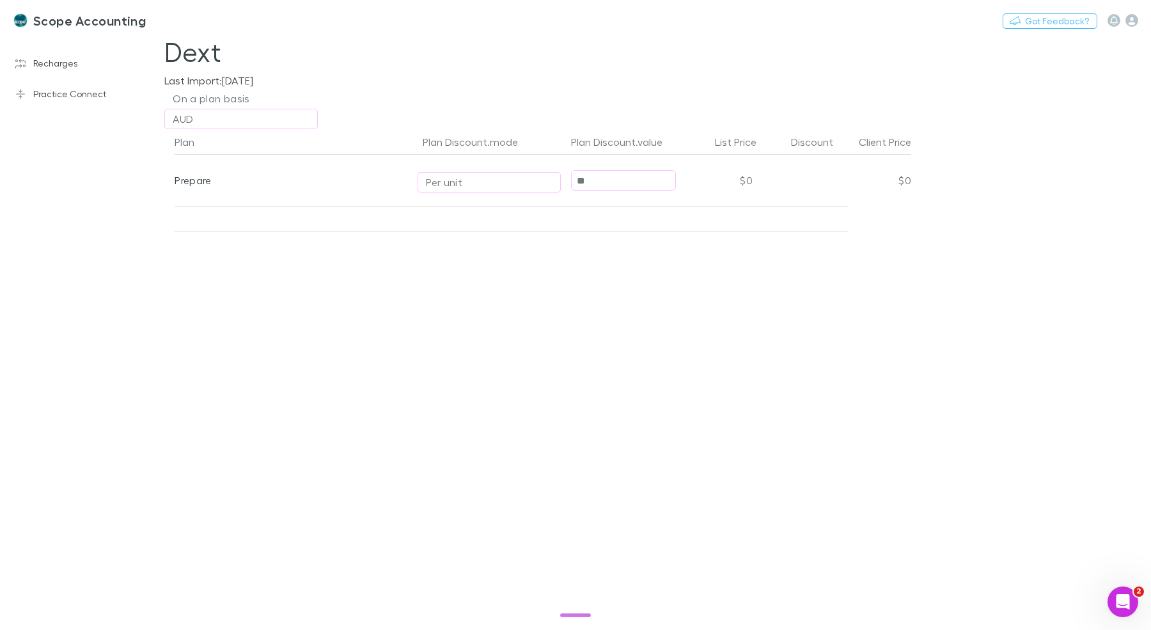
click at [609, 343] on div "Plan Plan Discount.mode Plan Discount.value List Price Discount Client Price Pr…" at bounding box center [537, 379] width 767 height 501
click at [81, 26] on h3 "Scope Accounting" at bounding box center [89, 20] width 113 height 15
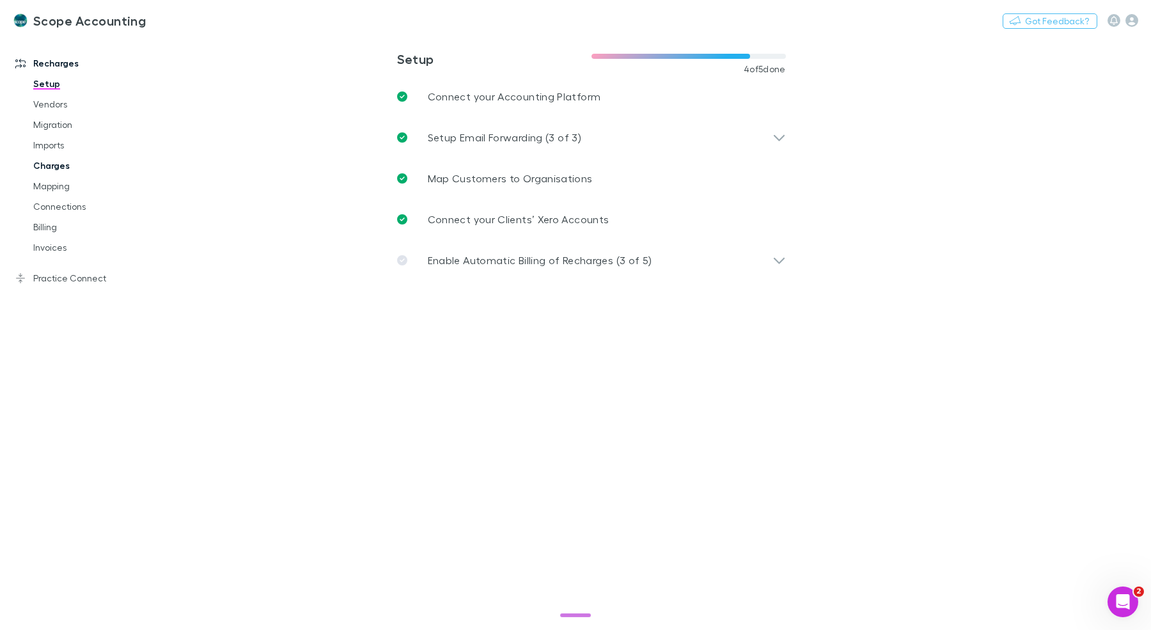
click at [35, 158] on link "Charges" at bounding box center [90, 165] width 141 height 20
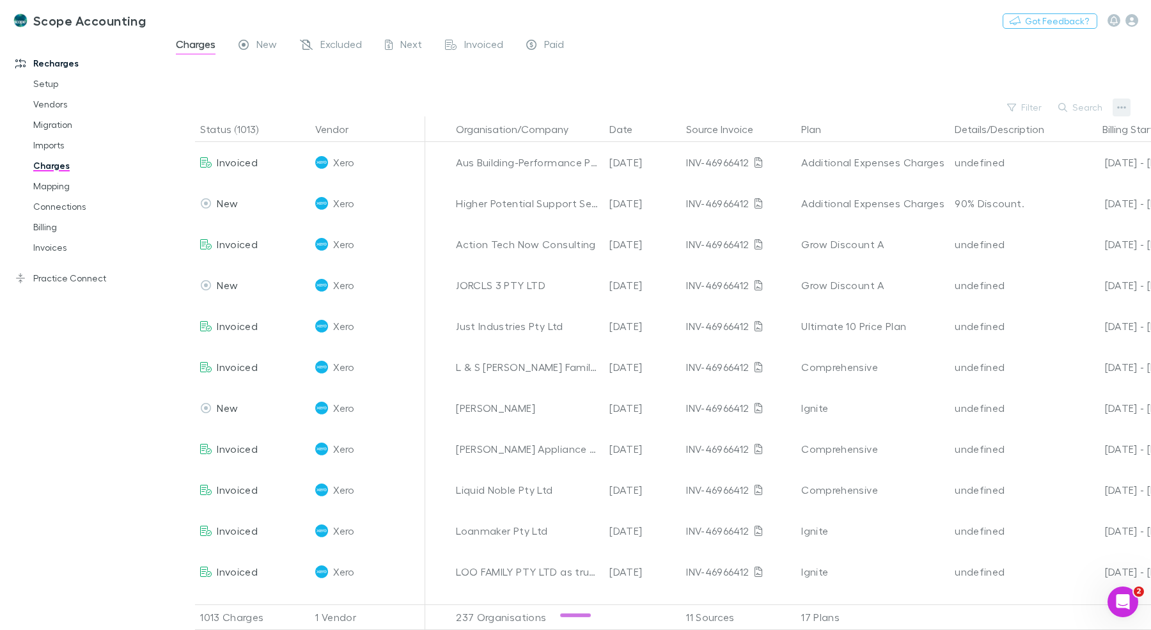
click at [1114, 106] on button "button" at bounding box center [1121, 107] width 18 height 18
click at [1028, 155] on p "Plan exclusions" at bounding box center [1042, 155] width 155 height 15
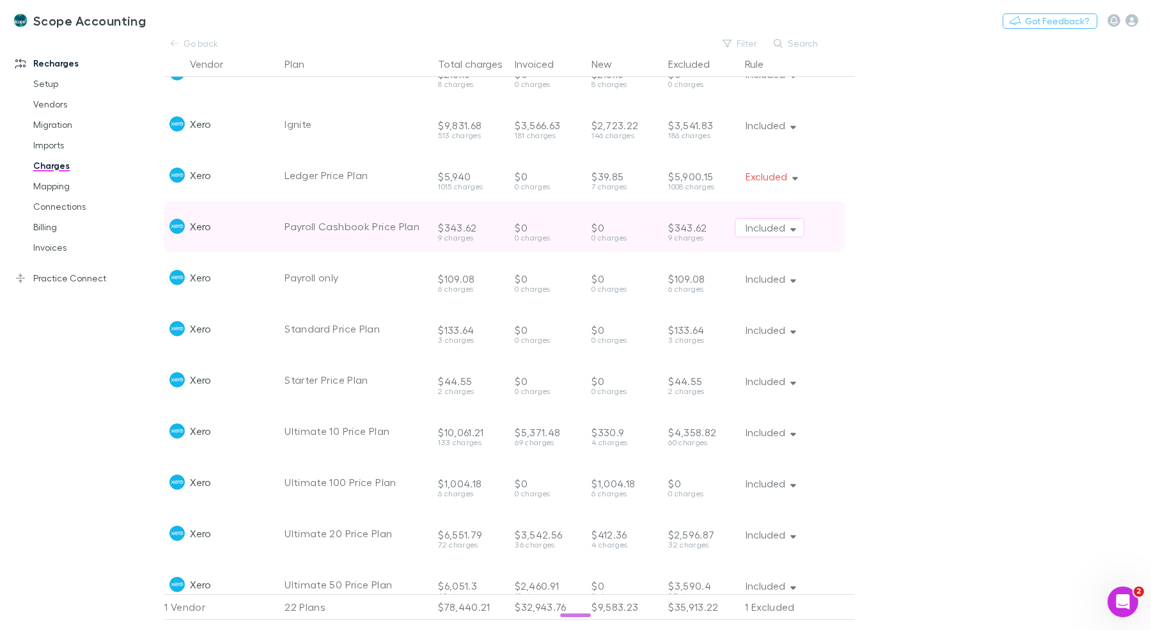
scroll to position [621, 0]
